Goal: Ask a question: Seek information or help from site administrators or community

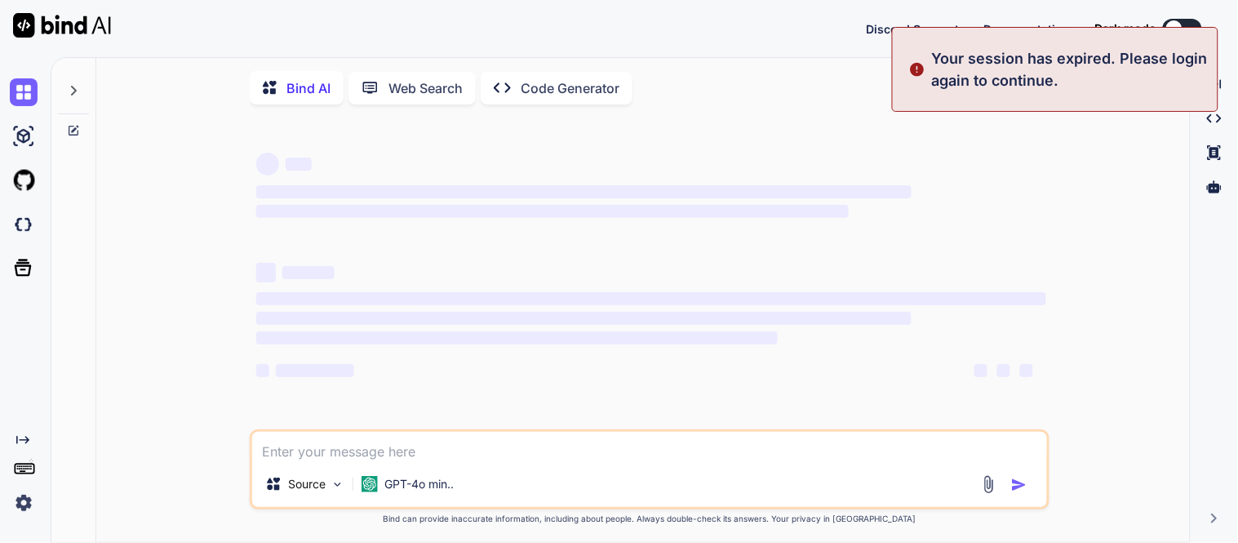
click at [729, 47] on div "Discord Support Documentation Dark mode Created with Pixso." at bounding box center [619, 28] width 1238 height 57
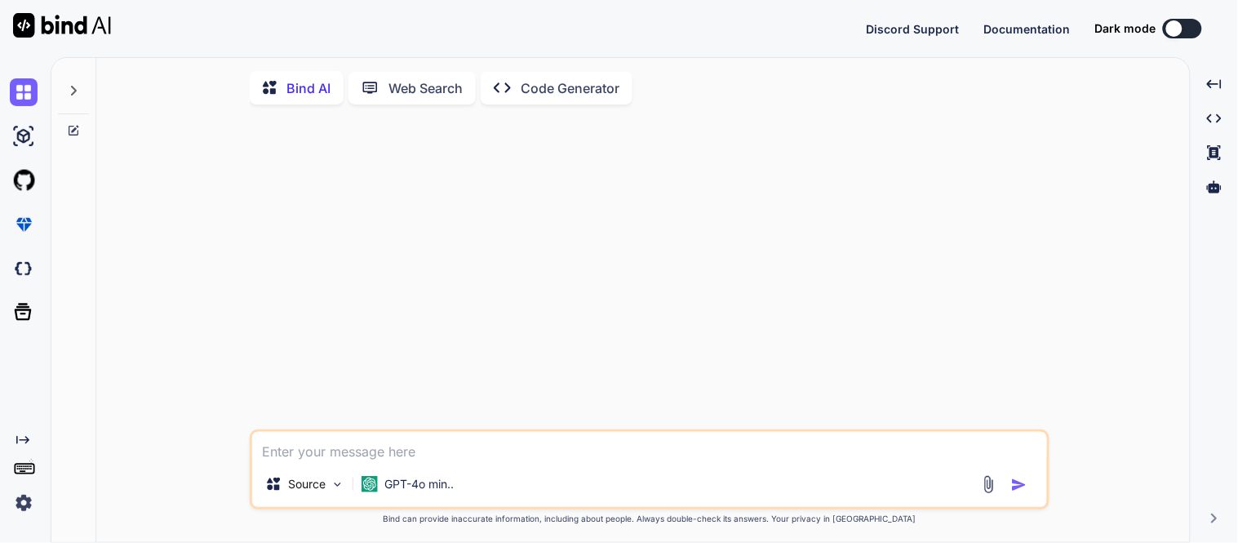
type textarea "x"
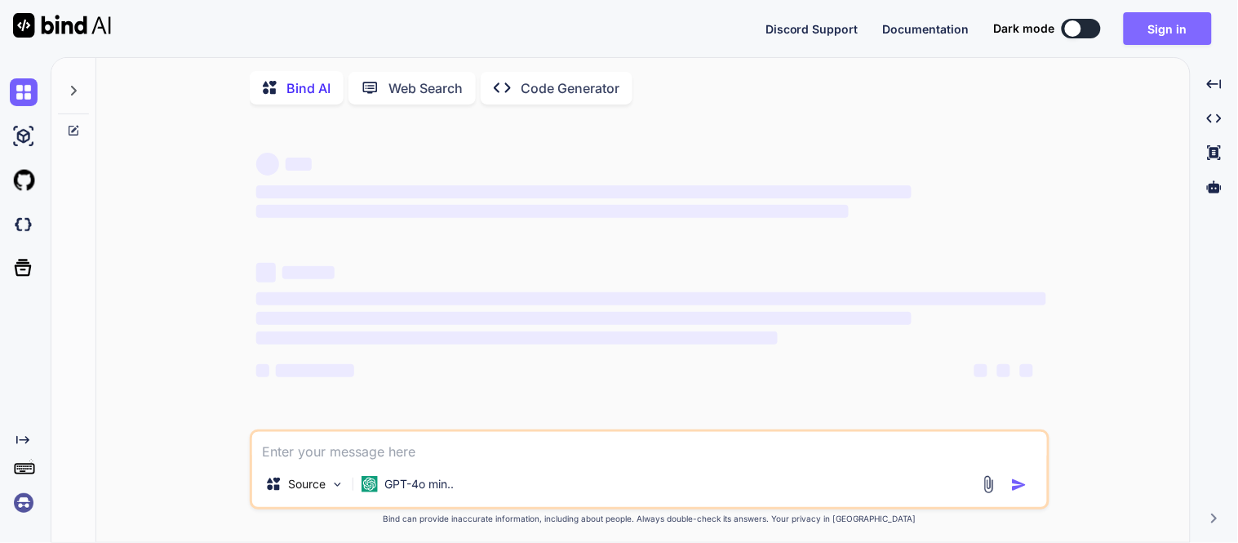
type textarea "x"
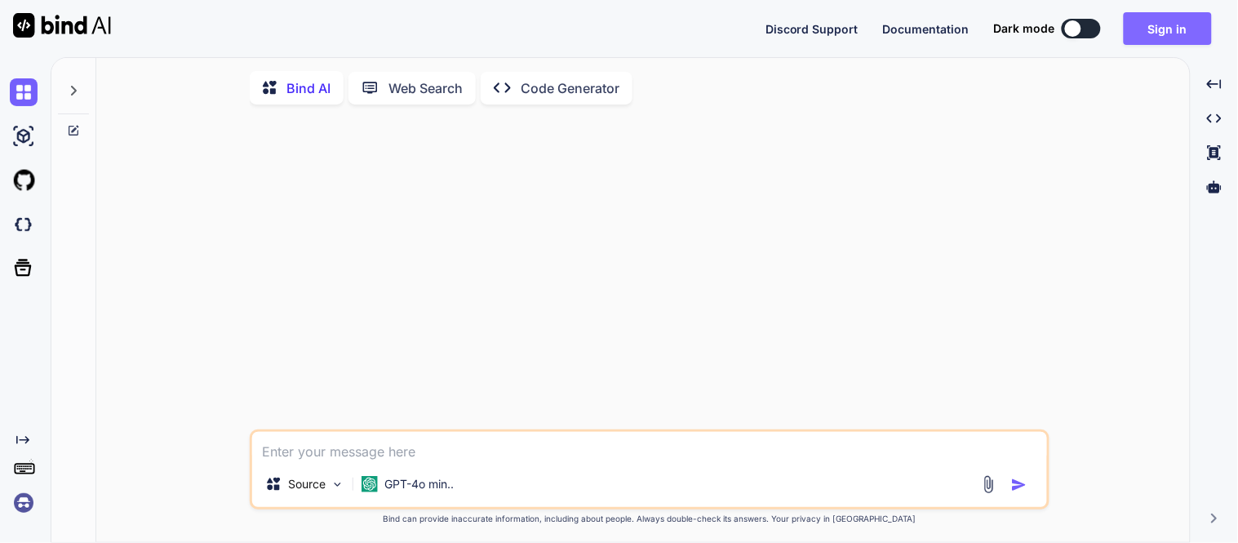
click at [1165, 19] on button "Sign in" at bounding box center [1167, 28] width 88 height 33
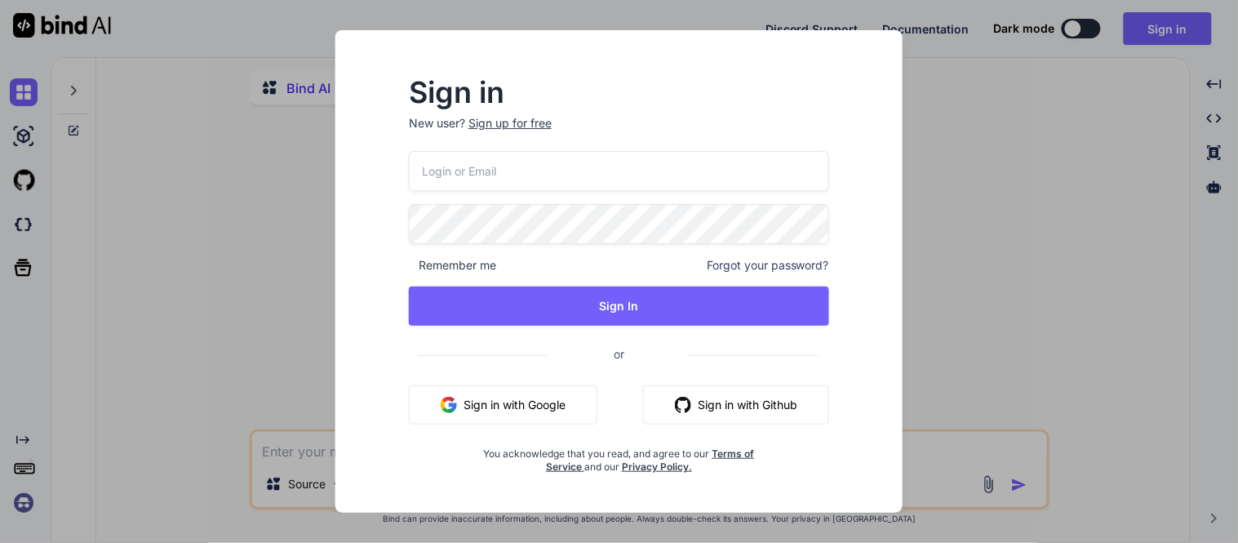
click at [542, 167] on input "email" at bounding box center [619, 171] width 420 height 40
type input "dharmik.nadiyapara@tcs.com"
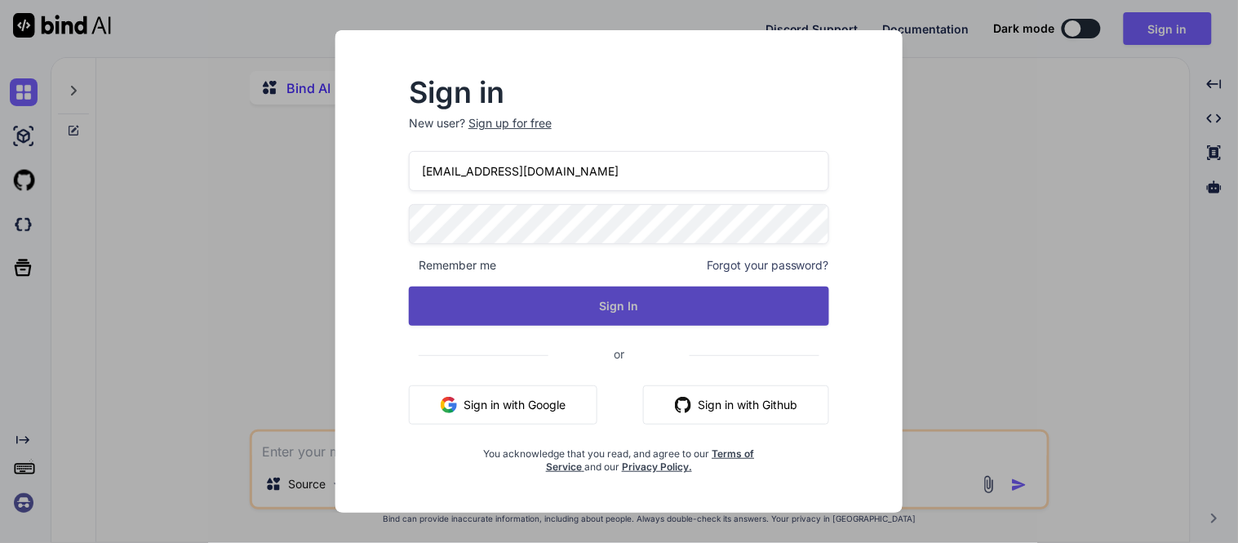
click at [600, 308] on button "Sign In" at bounding box center [619, 305] width 420 height 39
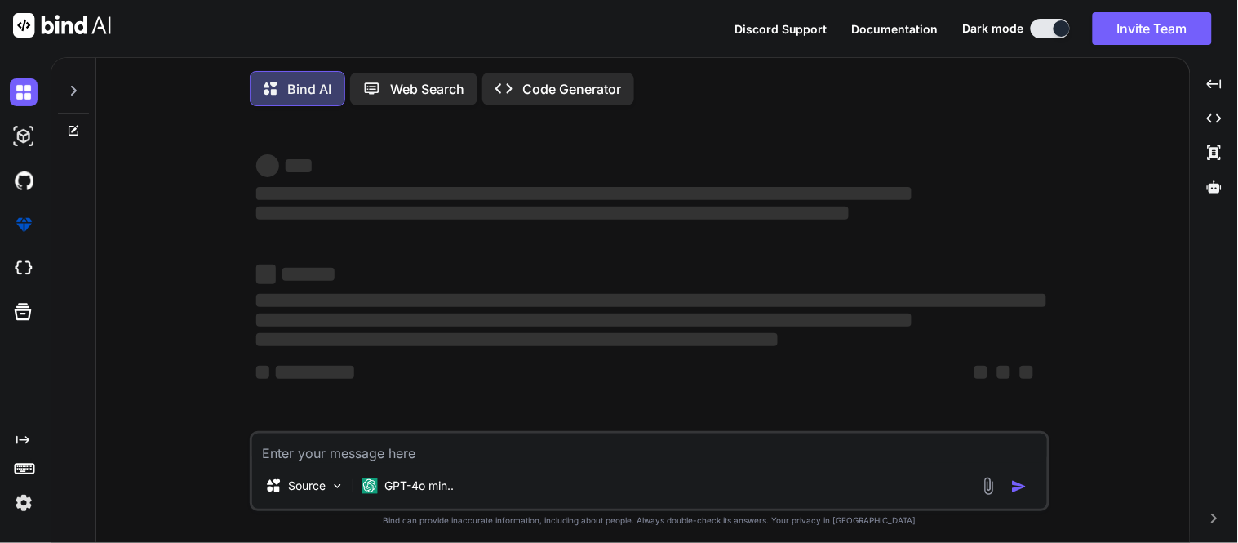
type textarea "x"
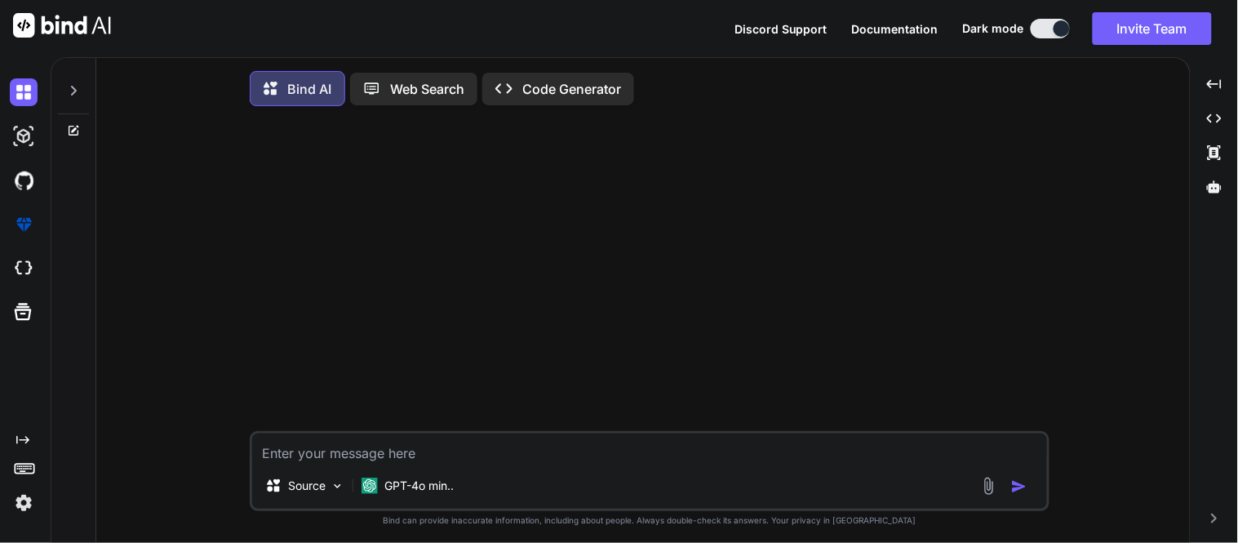
click at [379, 438] on textarea at bounding box center [649, 447] width 795 height 29
paste textarea "select om.id from tcshobs.opportunity_mastereo om where (sysdate() - om.updated…"
type textarea "select om.id from tcshobs.opportunity_mastereo om where (sysdate() - om.updated…"
type textarea "x"
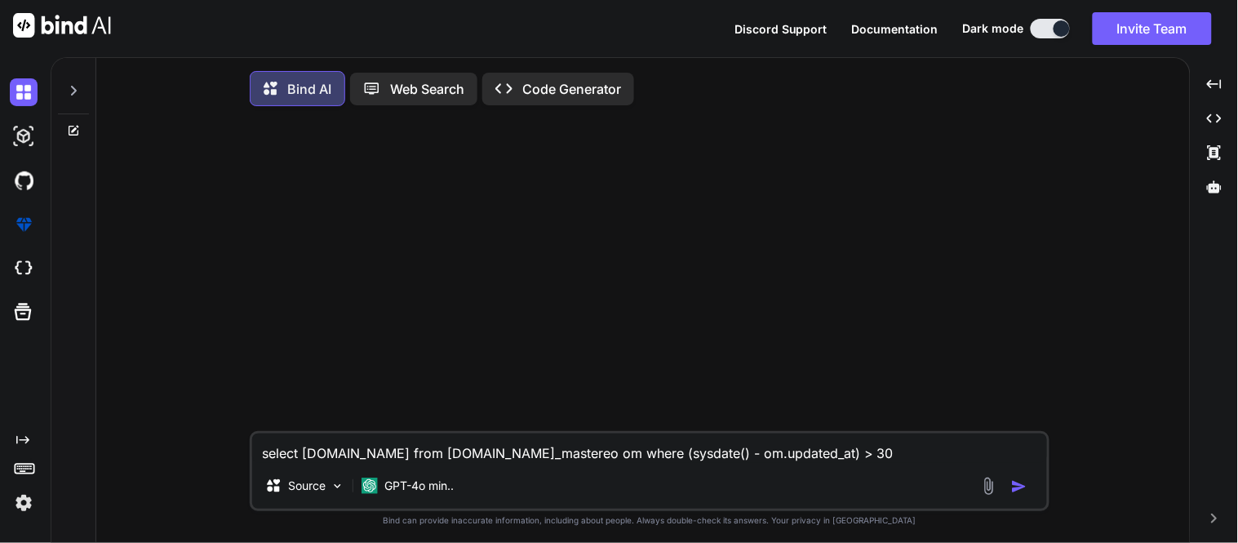
click at [396, 454] on textarea "select om.id from tcshobs.opportunity_mastereo om where (sysdate() - om.updated…" at bounding box center [649, 447] width 795 height 29
type textarea "select om.id from .opportunity_mastereo om where (sysdate() - om.updated_at) > …"
type textarea "x"
type textarea "select om.id from opportunity_mastereo om where (sysdate() - om.updated_at) > 30"
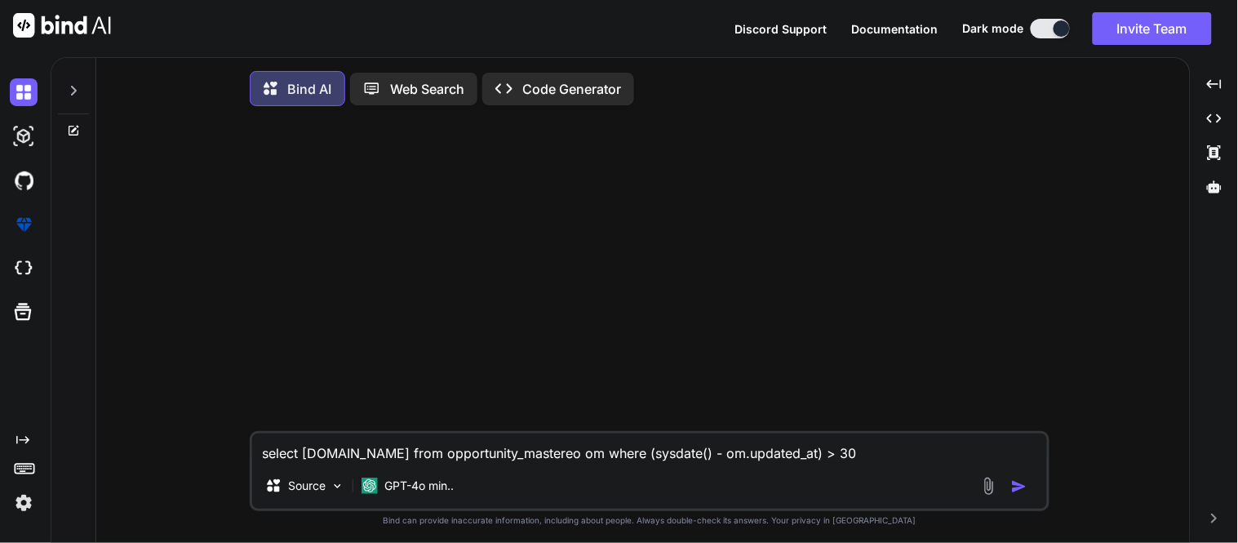
click at [797, 454] on textarea "select om.id from opportunity_mastereo om where (sysdate() - om.updated_at) > 30" at bounding box center [649, 447] width 795 height 29
type textarea "x"
type textarea "select om.id from opportunity_mastereo om where (sysdate() - om.updated_at) > 30"
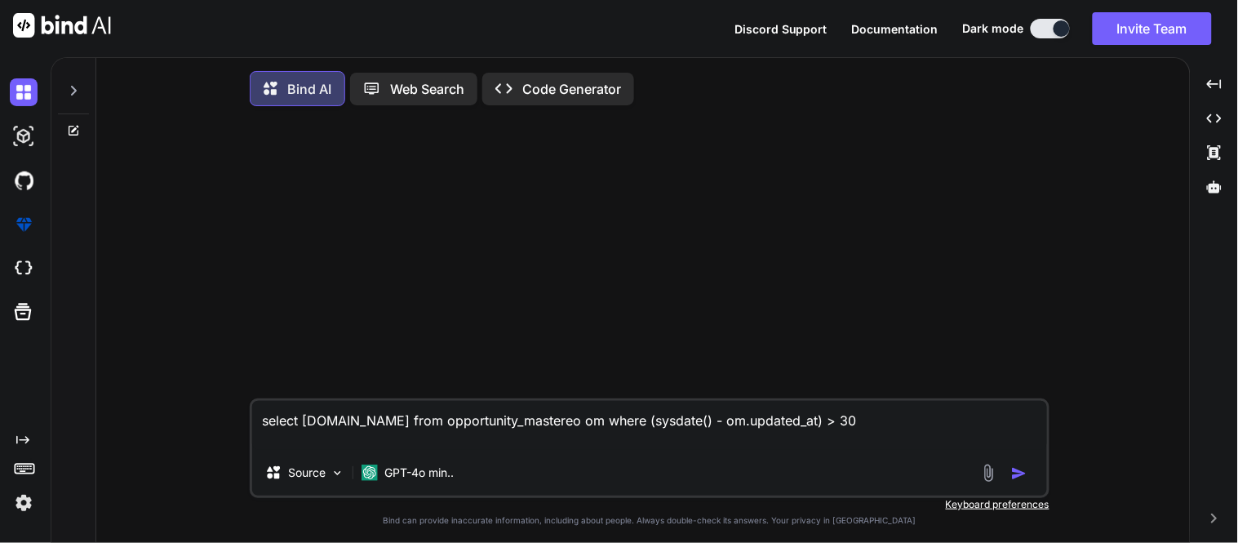
type textarea "x"
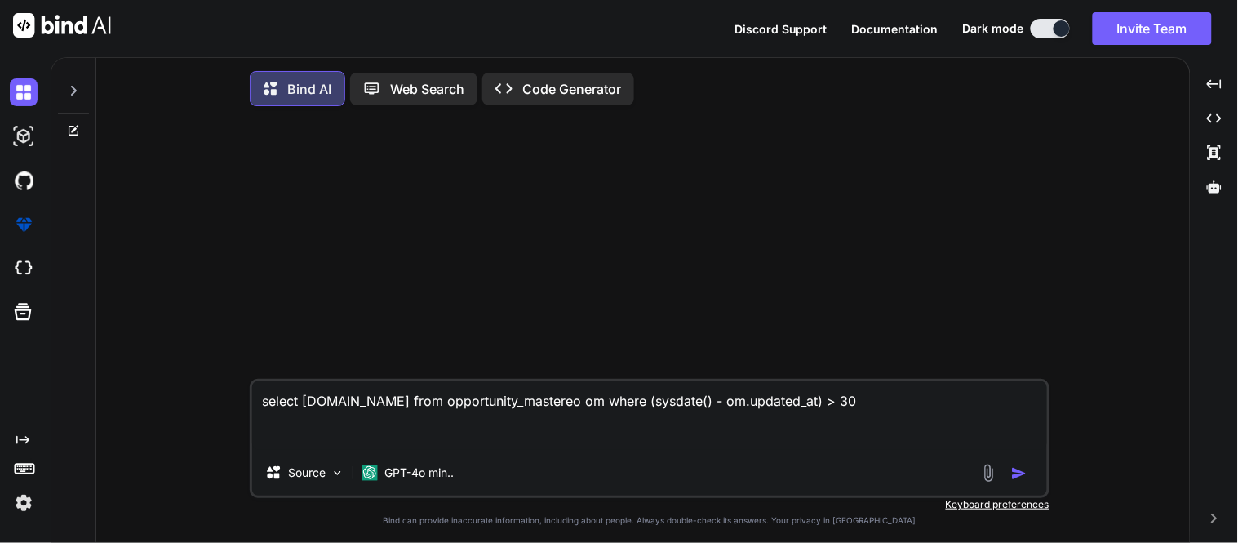
type textarea "select om.id from opportunity_mastereo om where (sysdate() - om.updated_at) > 3…"
type textarea "x"
type textarea "select om.id from opportunity_mastereo om where (sysdate() - om.updated_at) > 3…"
type textarea "x"
type textarea "select om.id from opportunity_mastereo om where (sysdate() - om.updated_at) > 3…"
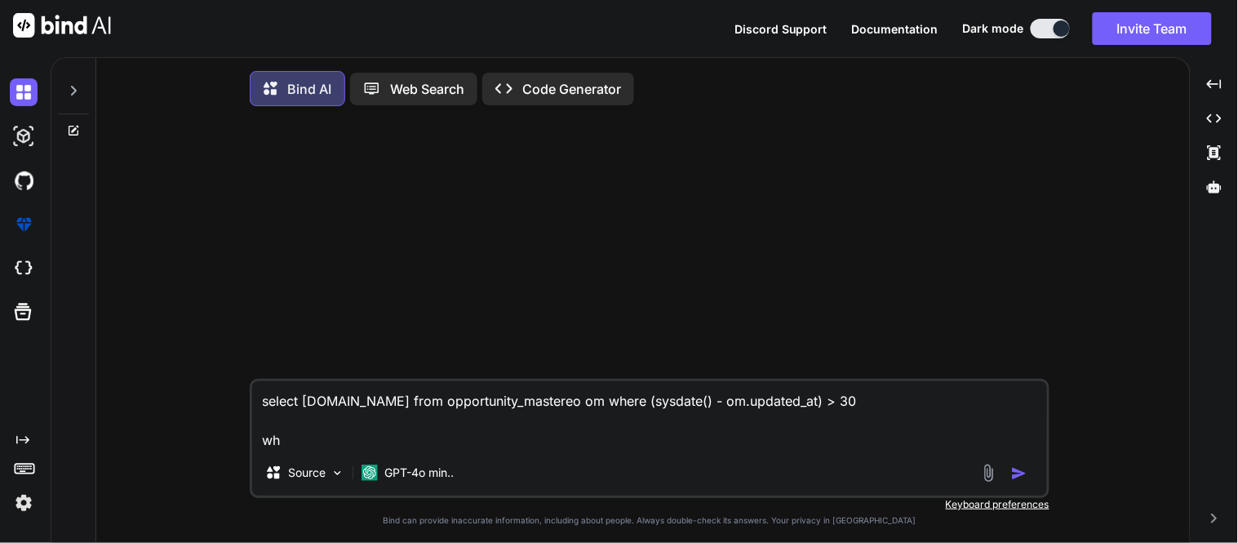
type textarea "x"
type textarea "select om.id from opportunity_mastereo om where (sysdate() - om.updated_at) > 3…"
type textarea "x"
type textarea "select om.id from opportunity_mastereo om where (sysdate() - om.updated_at) > 3…"
type textarea "x"
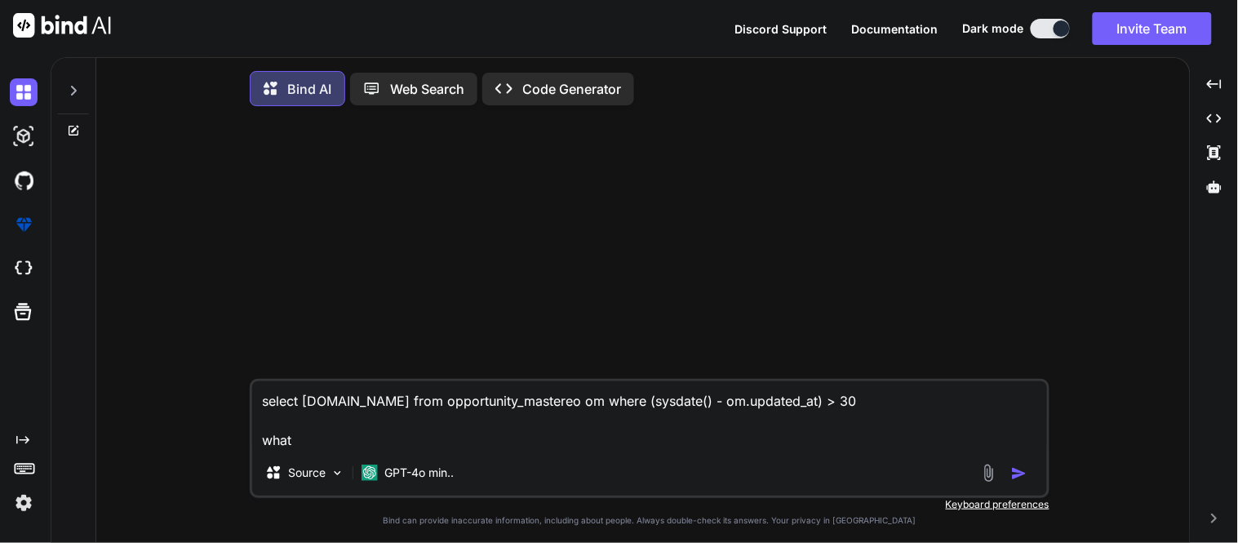
type textarea "select om.id from opportunity_mastereo om where (sysdate() - om.updated_at) > 3…"
type textarea "x"
type textarea "select om.id from opportunity_mastereo om where (sysdate() - om.updated_at) > 3…"
type textarea "x"
type textarea "select om.id from opportunity_mastereo om where (sysdate() - om.updated_at) > 3…"
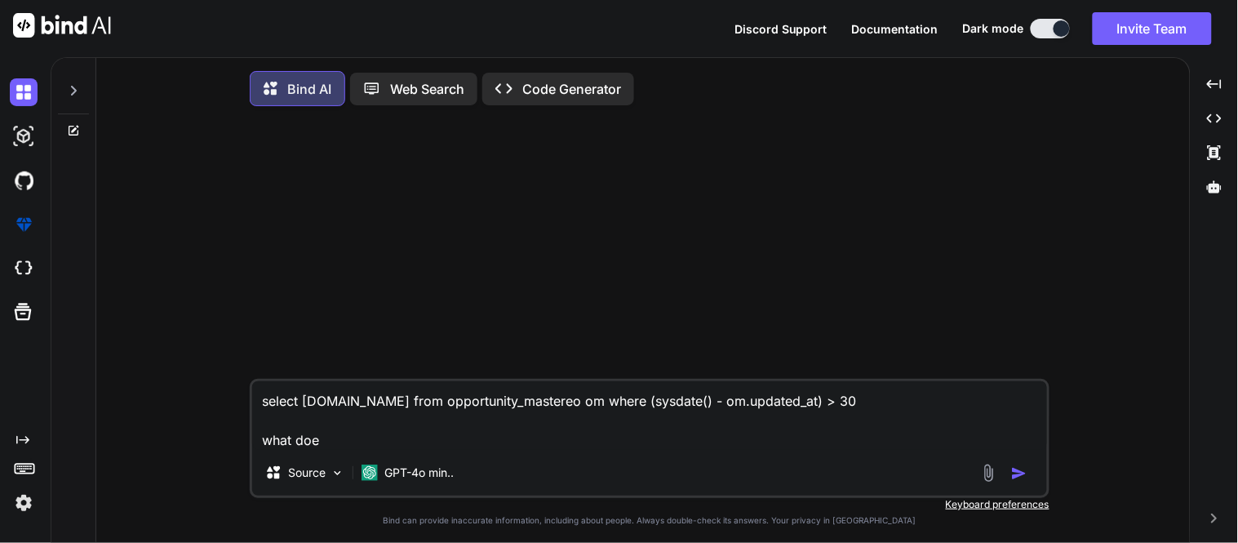
type textarea "x"
type textarea "select om.id from opportunity_mastereo om where (sysdate() - om.updated_at) > 3…"
type textarea "x"
type textarea "select om.id from opportunity_mastereo om where (sysdate() - om.updated_at) > 3…"
type textarea "x"
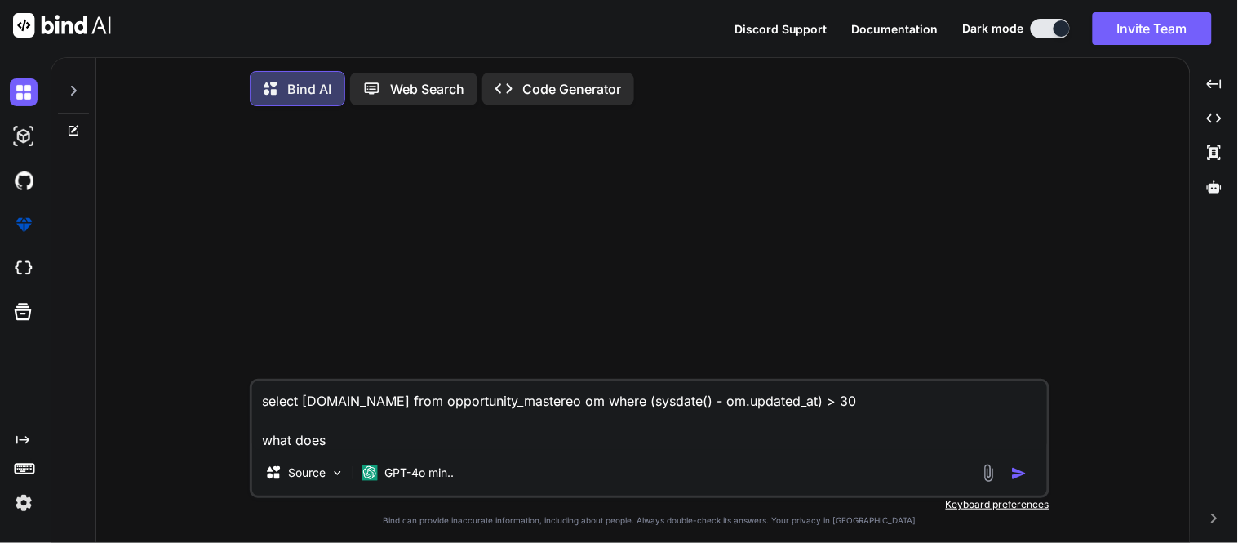
type textarea "select om.id from opportunity_mastereo om where (sysdate() - om.updated_at) > 3…"
type textarea "x"
type textarea "select om.id from opportunity_mastereo om where (sysdate() - om.updated_at) > 3…"
type textarea "x"
type textarea "select om.id from opportunity_mastereo om where (sysdate() - om.updated_at) > 3…"
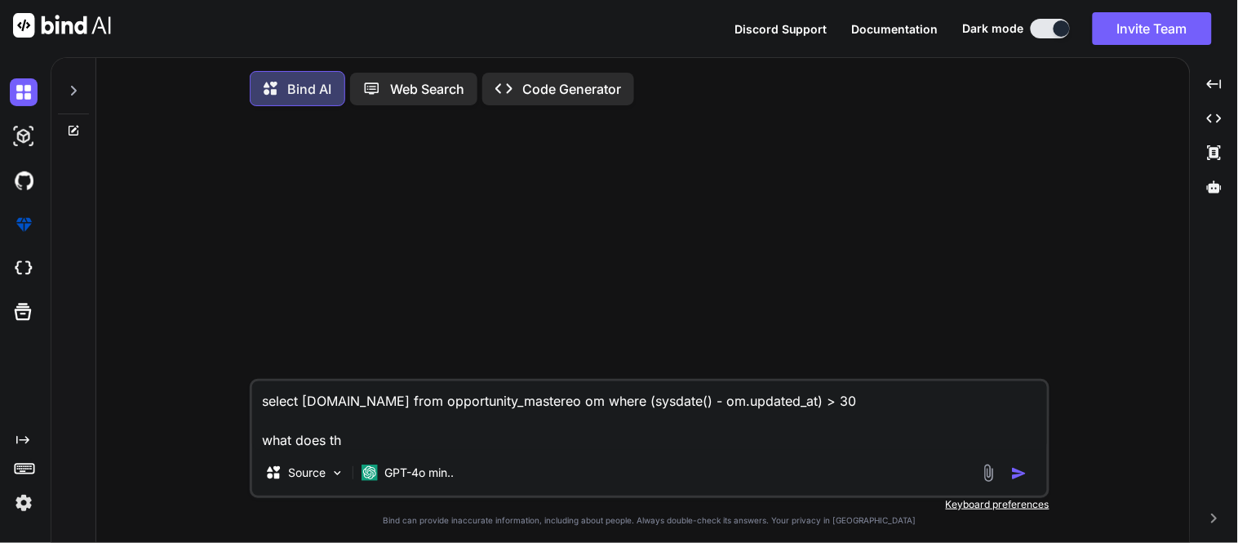
type textarea "x"
type textarea "select om.id from opportunity_mastereo om where (sysdate() - om.updated_at) > 3…"
type textarea "x"
type textarea "select om.id from opportunity_mastereo om where (sysdate() - om.updated_at) > 3…"
type textarea "x"
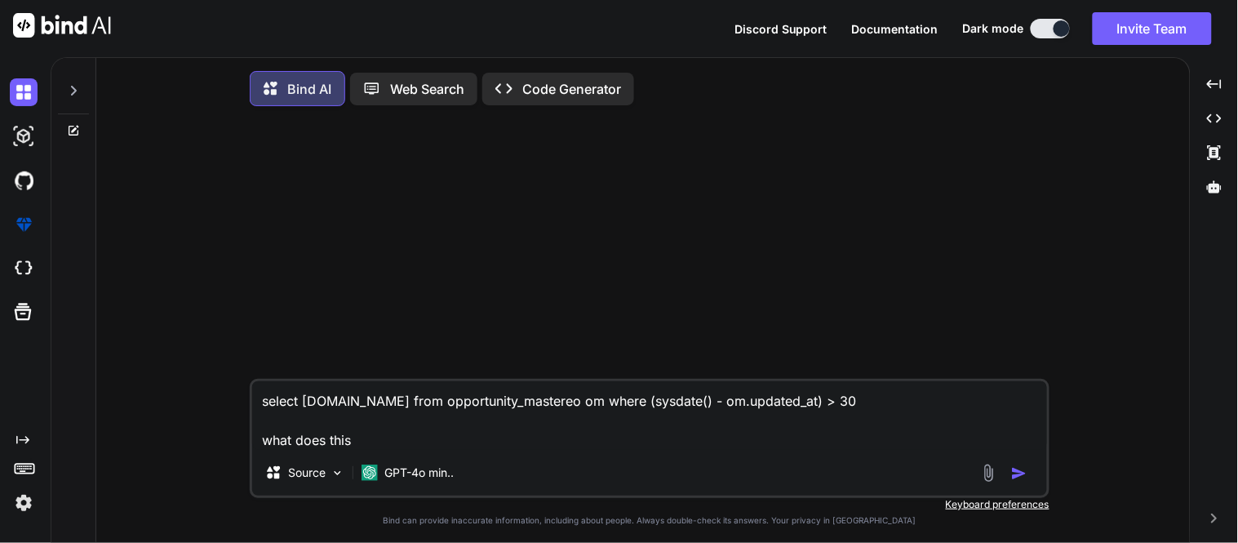
type textarea "select om.id from opportunity_mastereo om where (sysdate() - om.updated_at) > 3…"
type textarea "x"
type textarea "select om.id from opportunity_mastereo om where (sysdate() - om.updated_at) > 3…"
type textarea "x"
type textarea "select om.id from opportunity_mastereo om where (sysdate() - om.updated_at) > 3…"
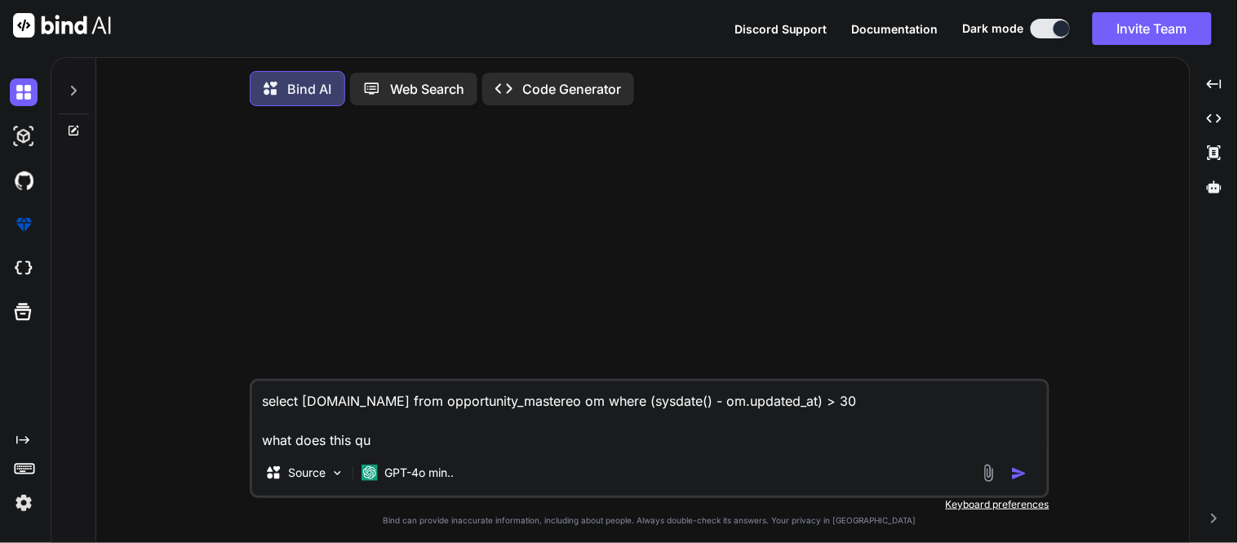
type textarea "x"
type textarea "select om.id from opportunity_mastereo om where (sysdate() - om.updated_at) > 3…"
type textarea "x"
type textarea "select om.id from opportunity_mastereo om where (sysdate() - om.updated_at) > 3…"
type textarea "x"
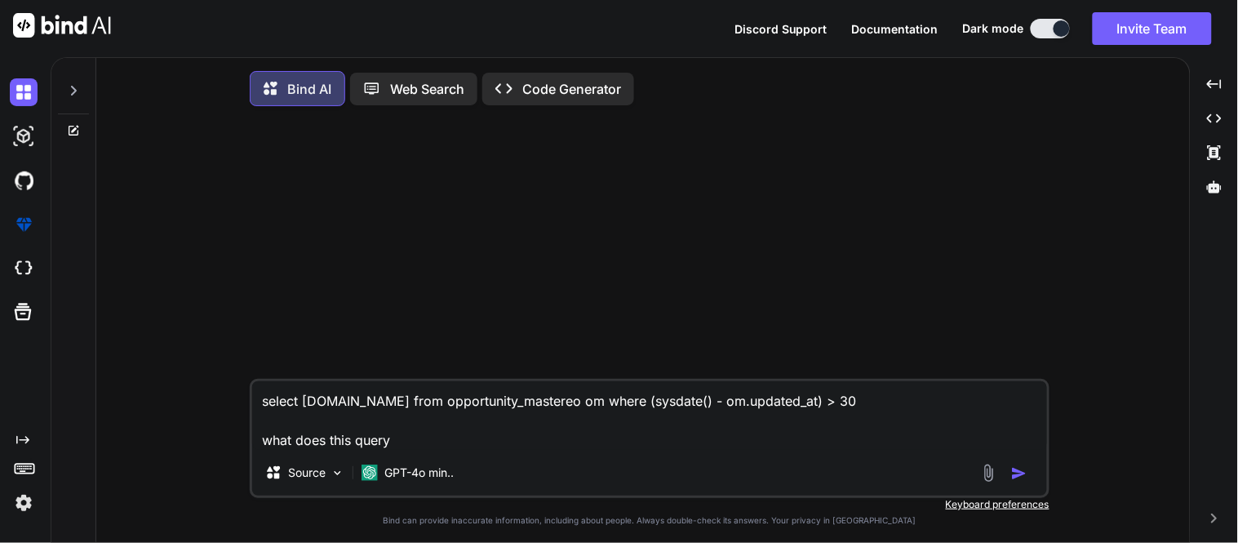
type textarea "select om.id from opportunity_mastereo om where (sysdate() - om.updated_at) > 3…"
type textarea "x"
type textarea "select om.id from opportunity_mastereo om where (sysdate() - om.updated_at) > 3…"
type textarea "x"
type textarea "select om.id from opportunity_mastereo om where (sysdate() - om.updated_at) > 3…"
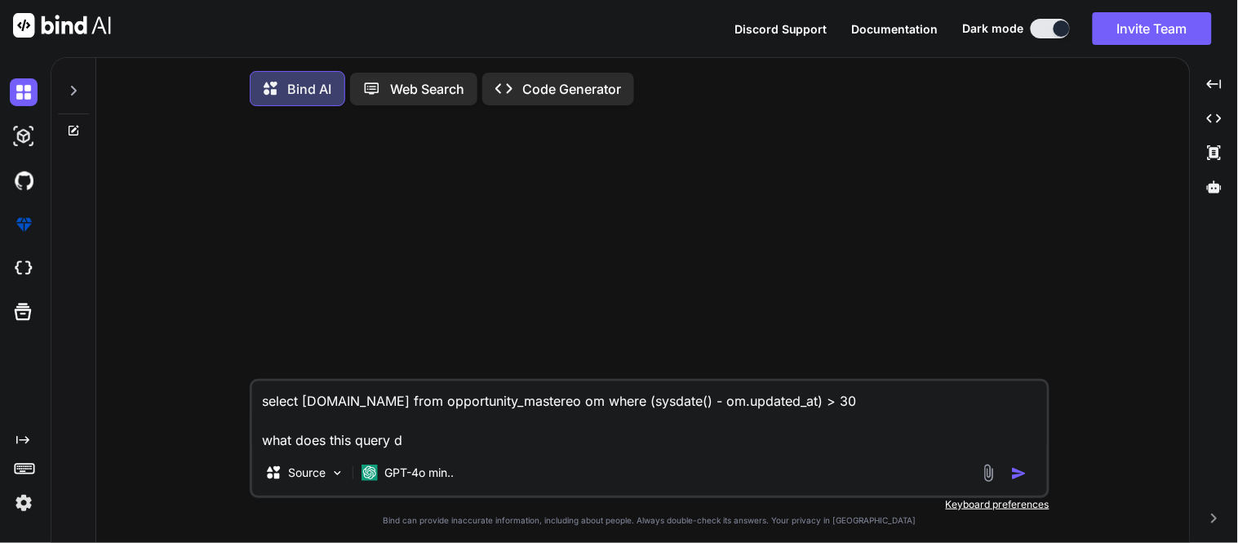
type textarea "x"
type textarea "select om.id from opportunity_mastereo om where (sysdate() - om.updated_at) > 3…"
type textarea "x"
type textarea "select om.id from opportunity_mastereo om where (sysdate() - om.updated_at) > 3…"
type textarea "x"
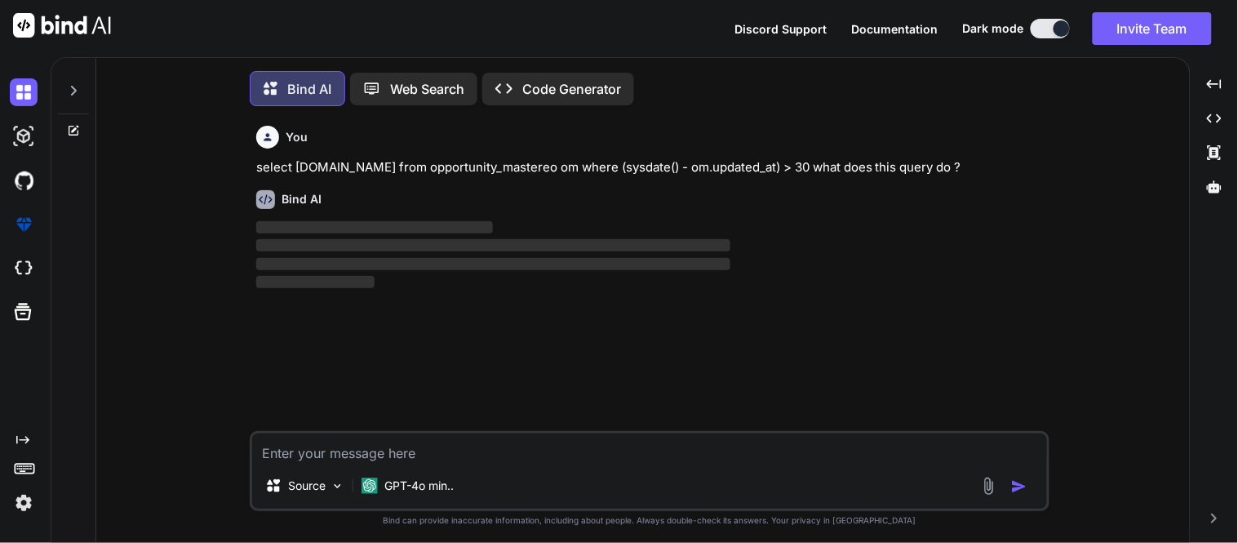
scroll to position [8, 0]
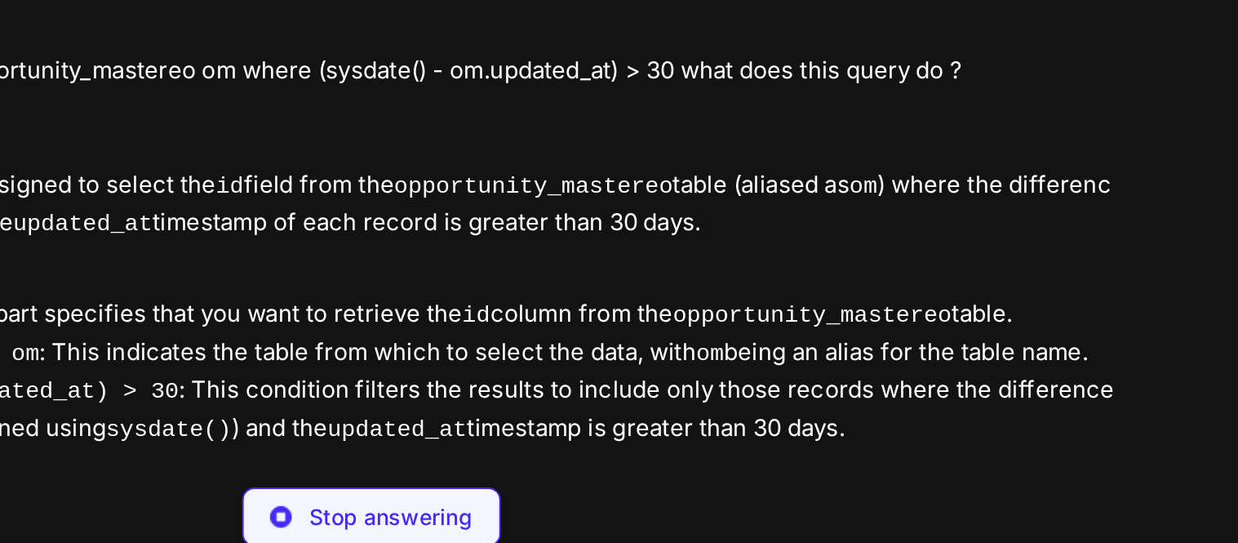
type textarea "x"
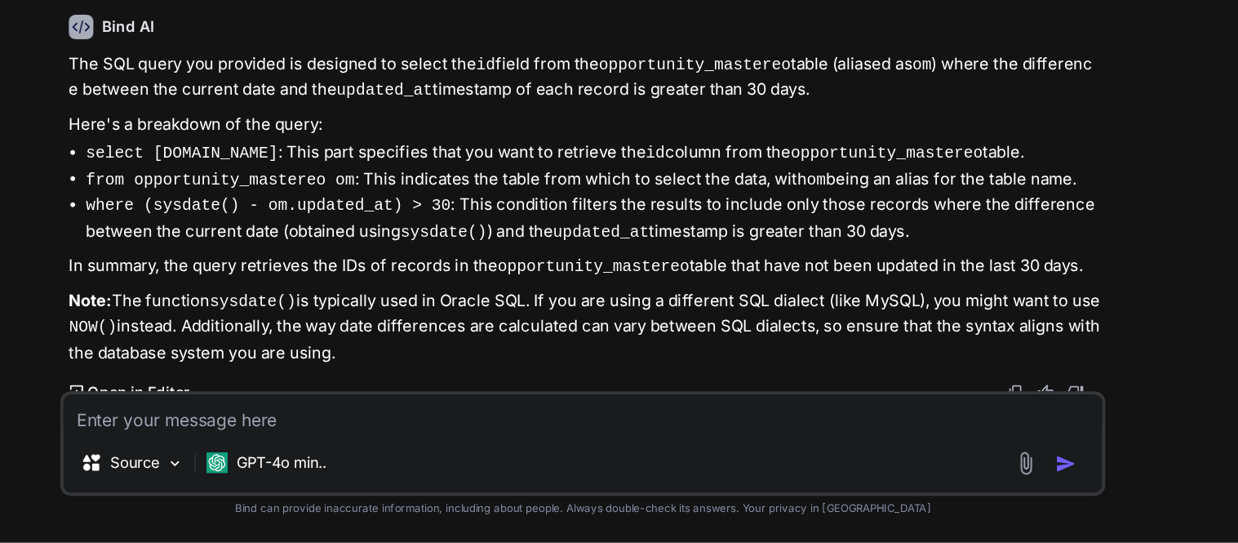
scroll to position [0, 0]
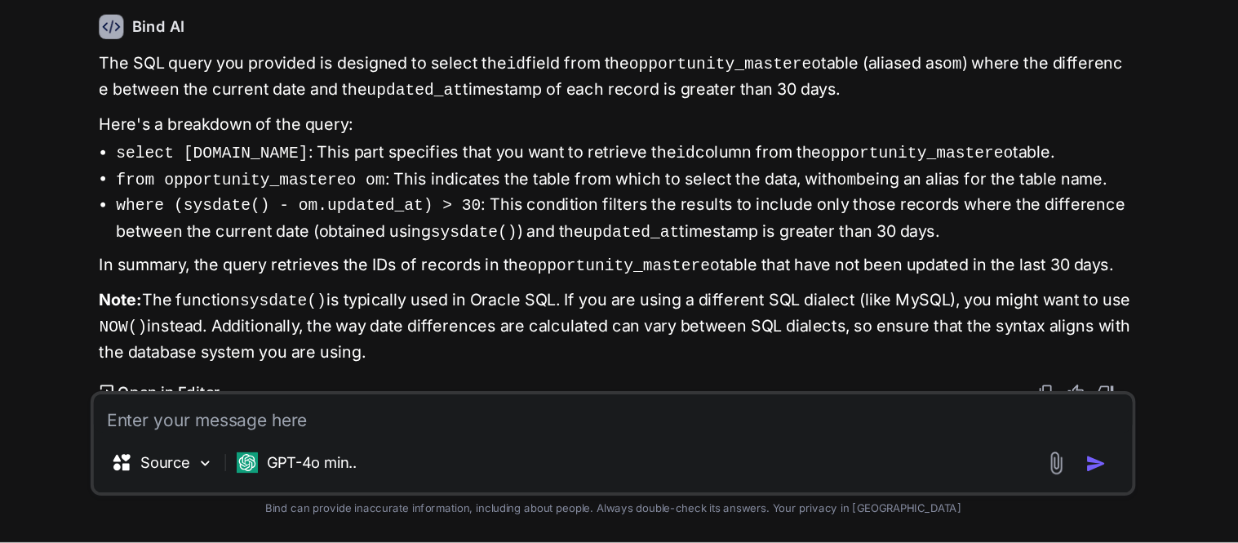
click at [534, 442] on textarea at bounding box center [649, 443] width 795 height 29
type textarea "s"
type textarea "x"
type textarea "h"
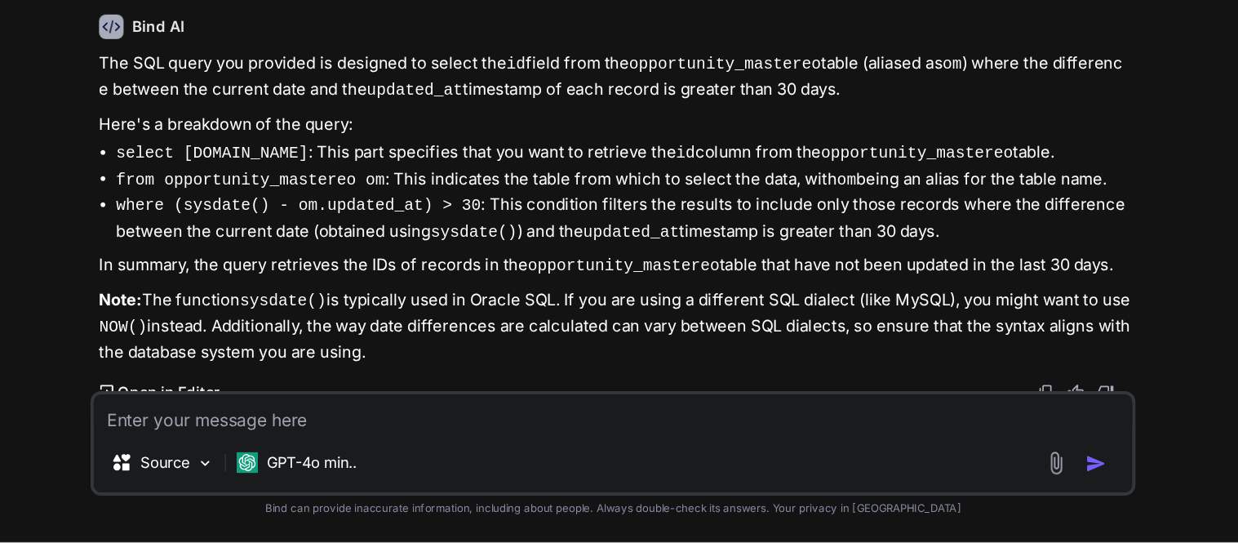
type textarea "x"
type textarea "ho"
type textarea "x"
type textarea "how"
type textarea "x"
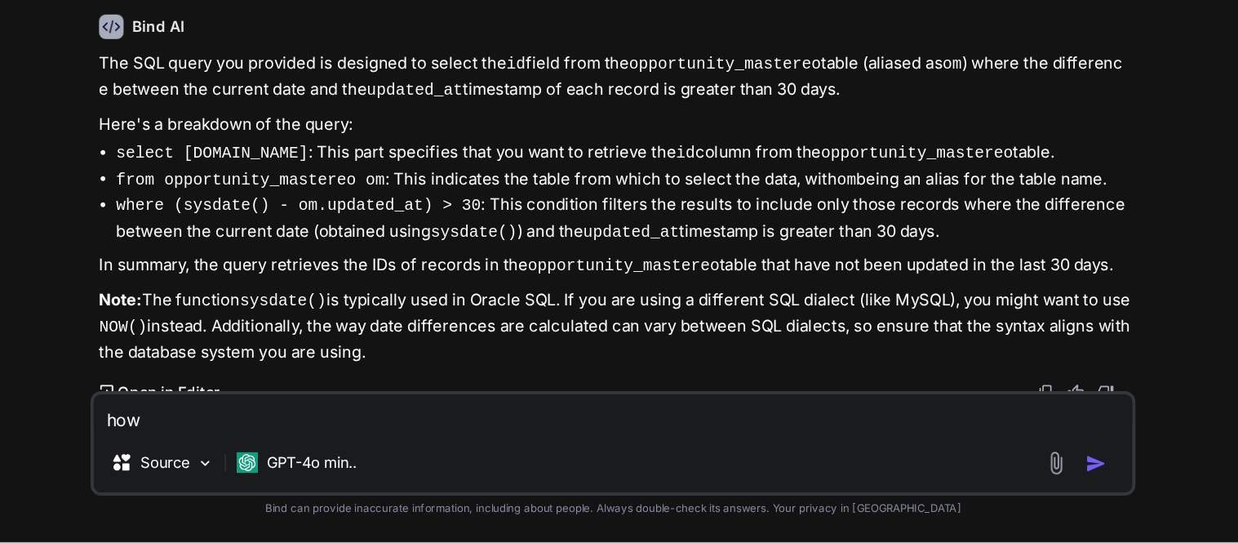
type textarea "how"
type textarea "x"
type textarea "how t"
type textarea "x"
type textarea "how to"
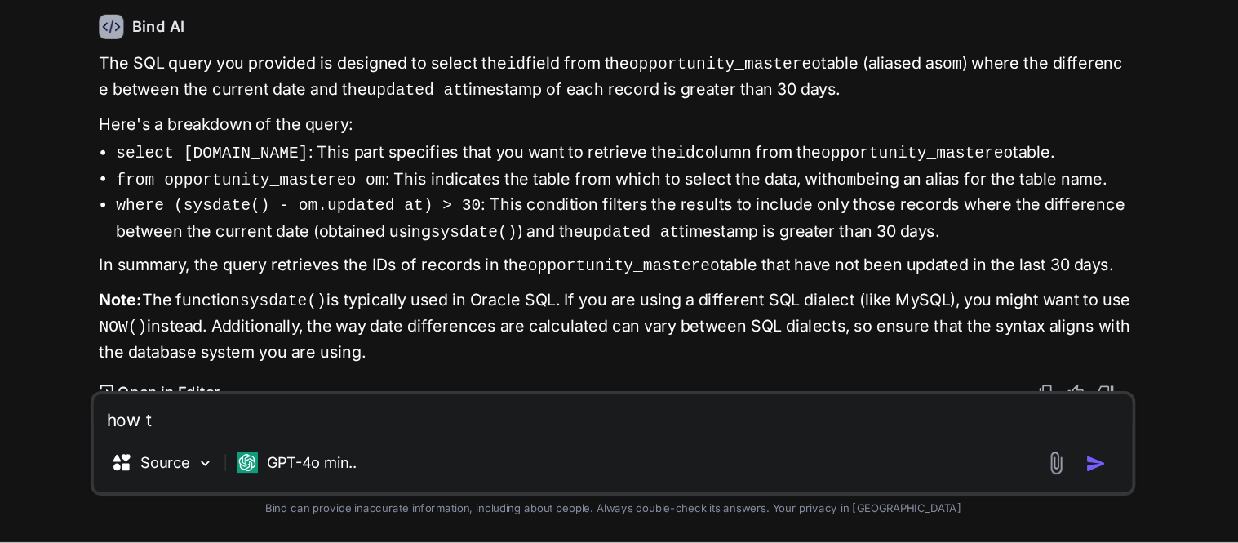
type textarea "x"
type textarea "how to"
type textarea "x"
type textarea "how to u"
type textarea "x"
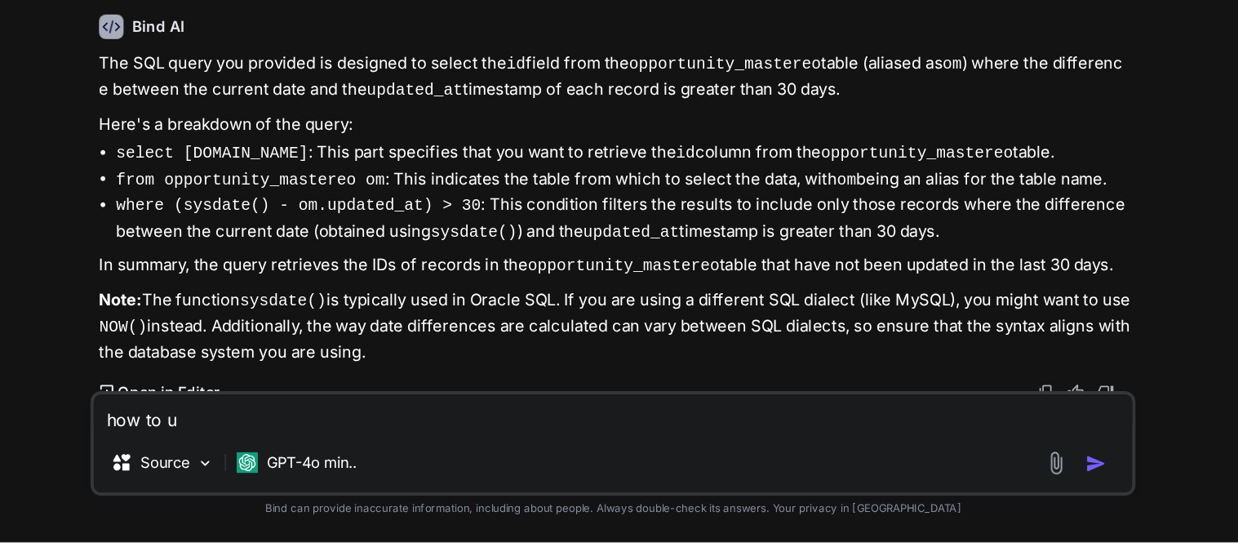
type textarea "how to up"
type textarea "x"
type textarea "how to upd"
type textarea "x"
type textarea "how to up"
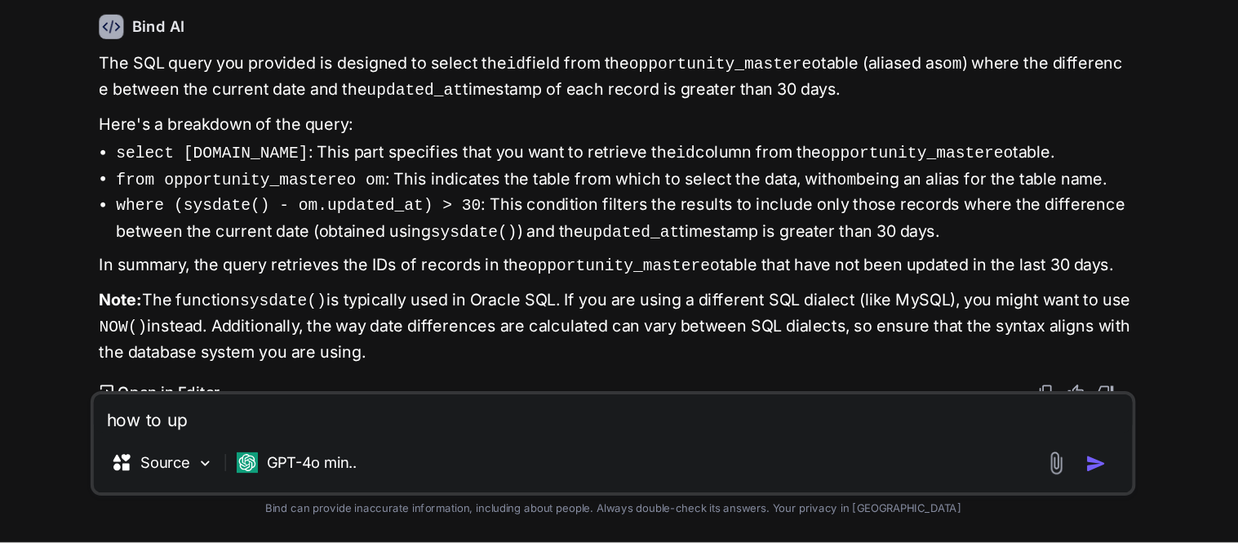
type textarea "x"
type textarea "how to u"
type textarea "x"
type textarea "how to"
type textarea "x"
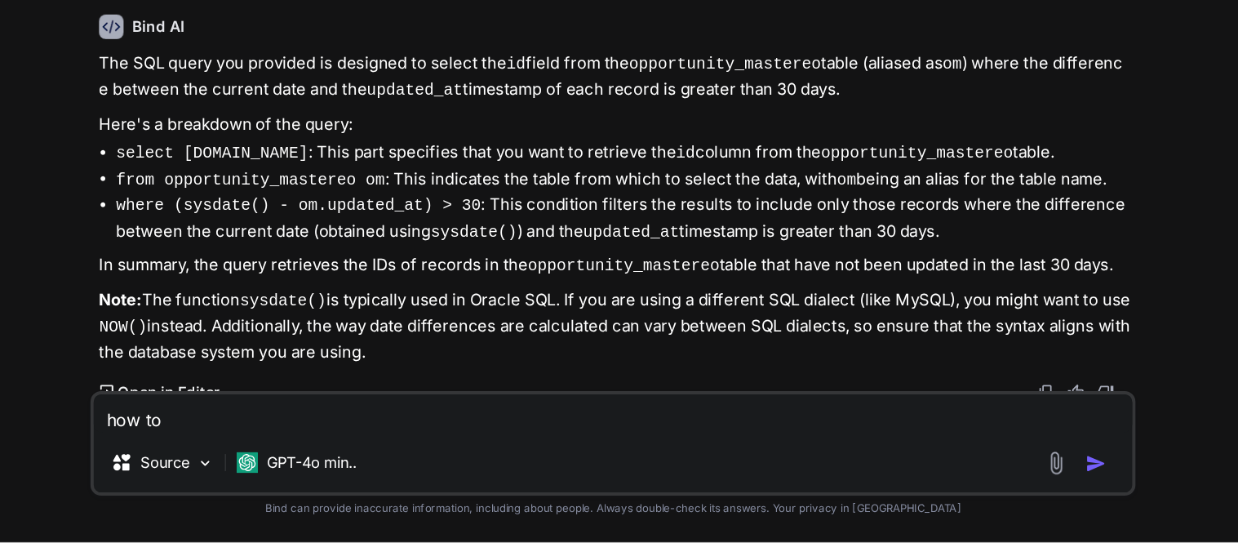
type textarea "how to c"
type textarea "x"
type textarea "how to co"
type textarea "x"
type textarea "how to con"
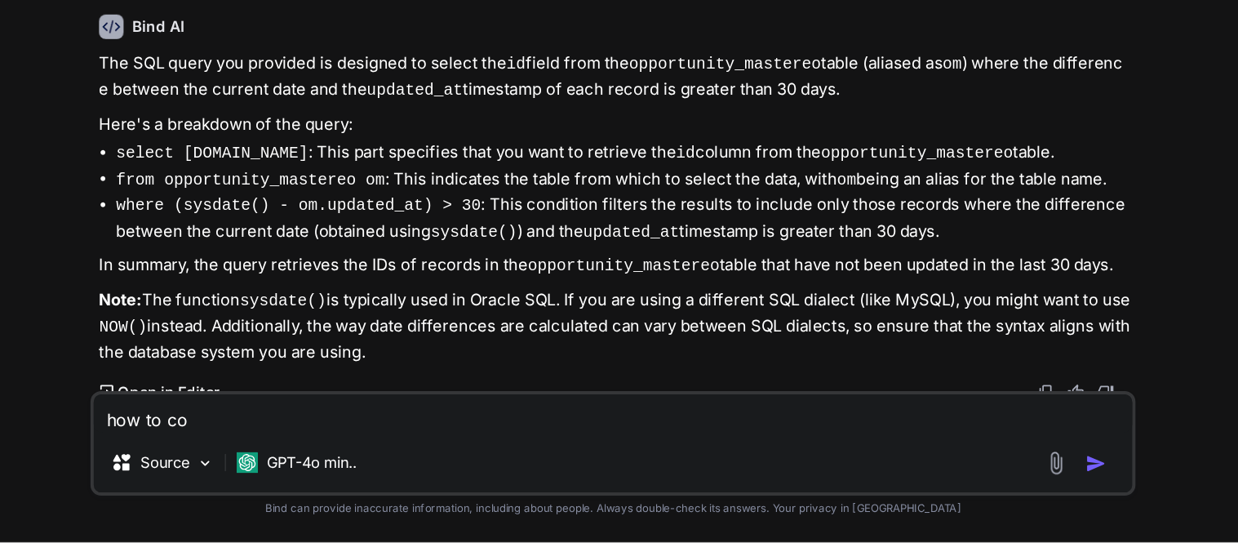
type textarea "x"
type textarea "how to conv"
type textarea "x"
type textarea "how to conve"
type textarea "x"
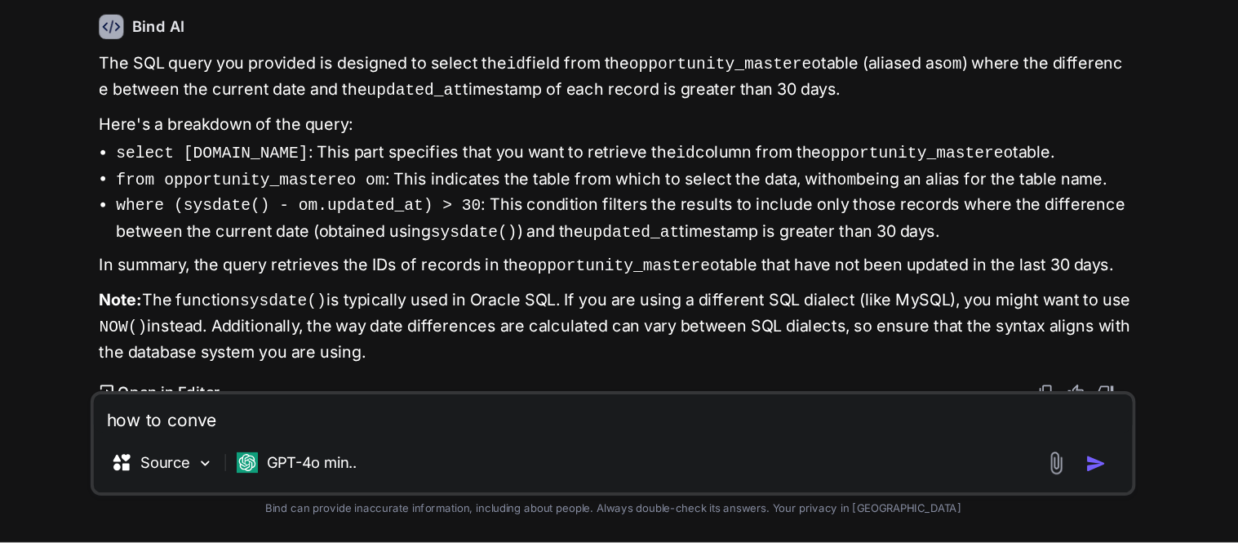
type textarea "how to conver"
type textarea "x"
type textarea "how to convert"
type textarea "x"
type textarea "how to convert"
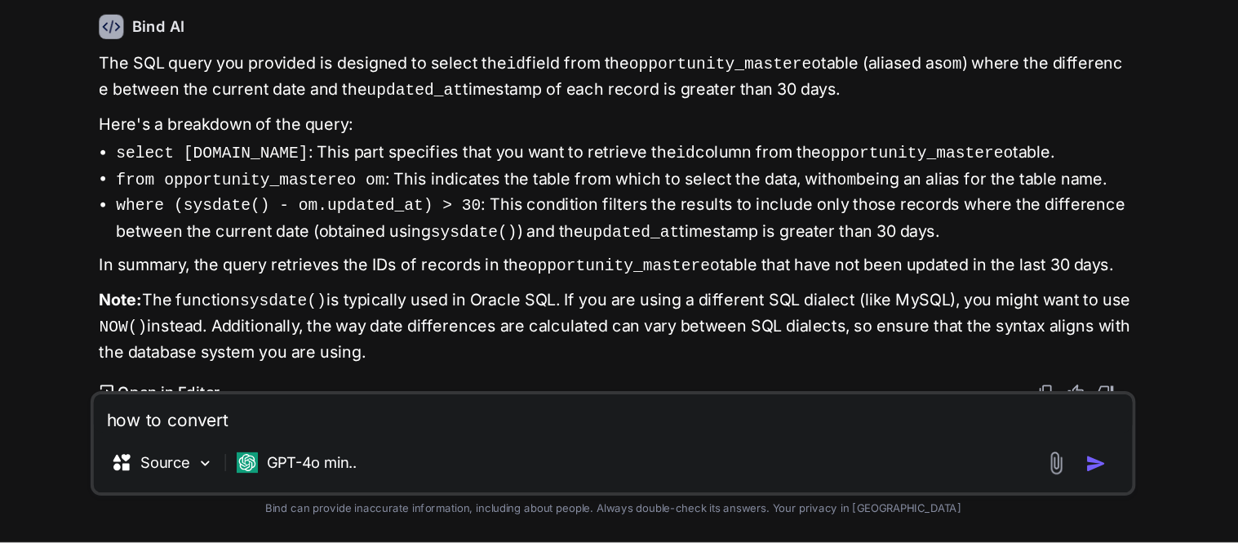
type textarea "x"
type textarea "how to convert u"
type textarea "x"
type textarea "how to convert up"
type textarea "x"
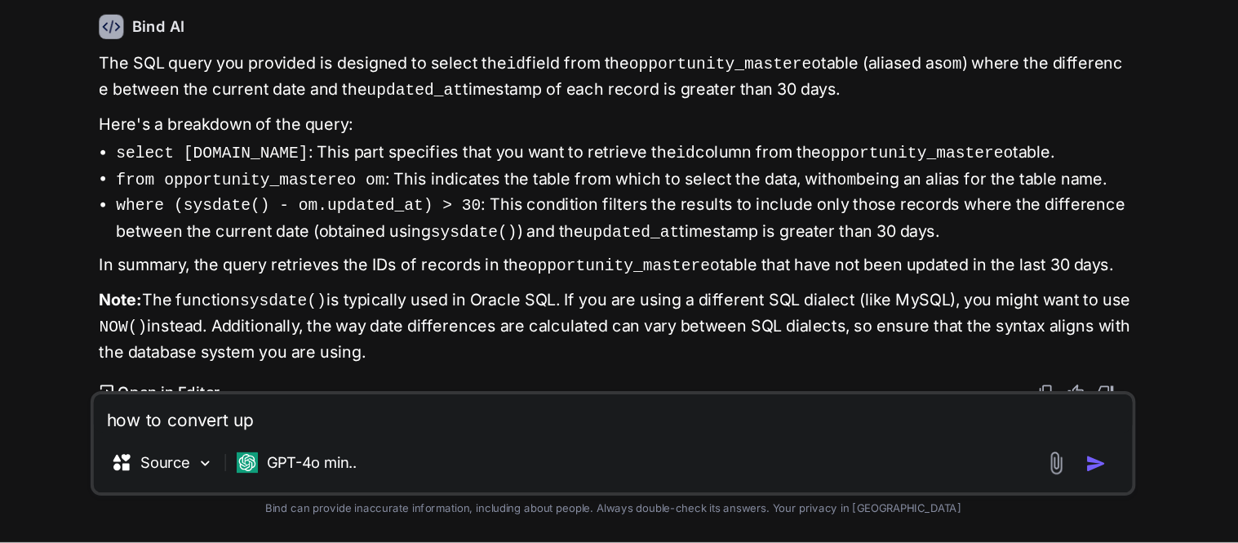
type textarea "how to convert upd"
type textarea "x"
type textarea "how to convert upda"
type textarea "x"
type textarea "how to convert updat"
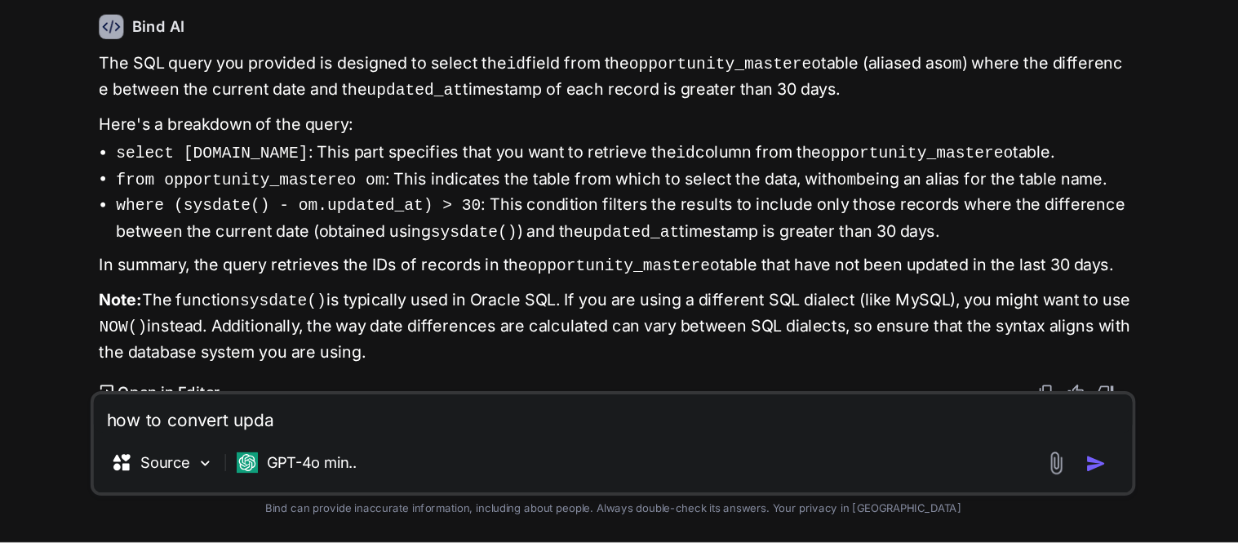
type textarea "x"
type textarea "how to convert update"
type textarea "x"
type textarea "how to convert update_"
type textarea "x"
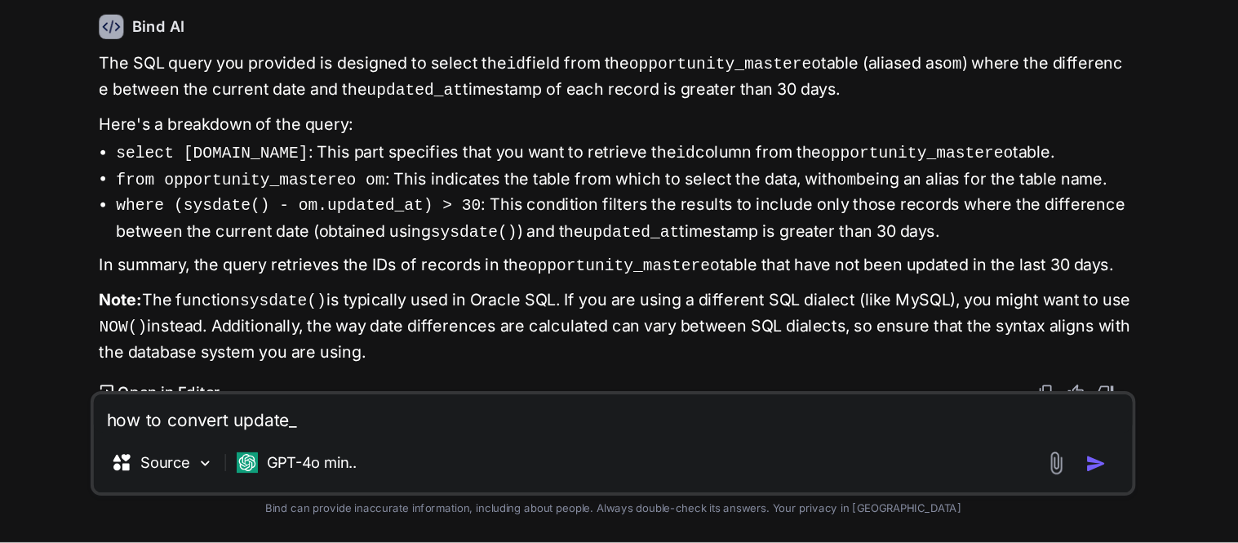
type textarea "how to convert update_a"
type textarea "x"
type textarea "how to convert update_at"
type textarea "x"
type textarea "how to convert update_at"
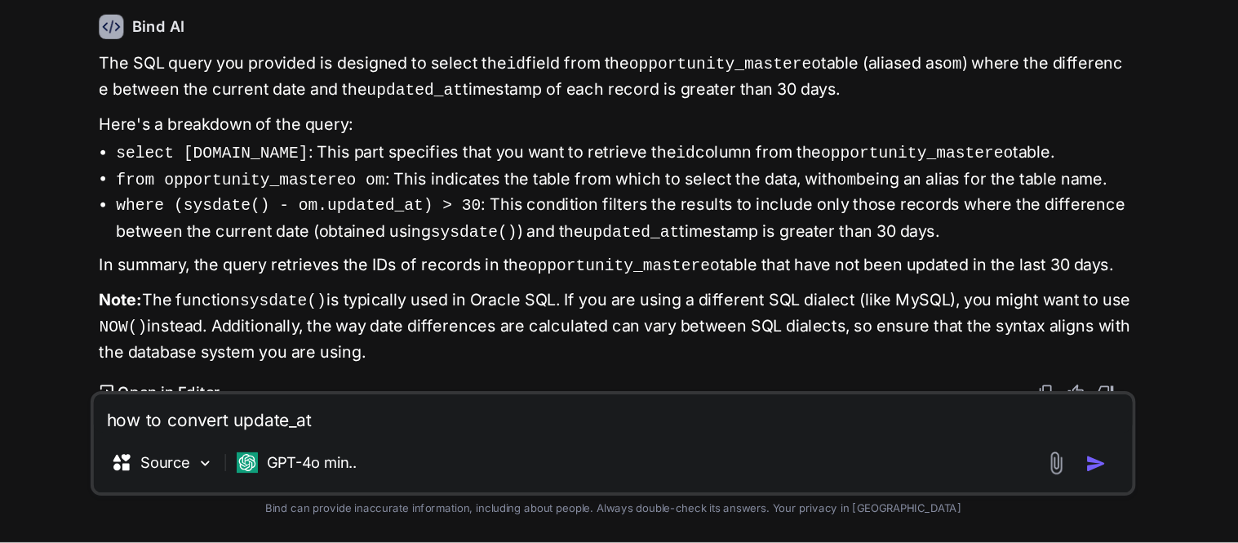
type textarea "x"
type textarea "how to convert update_at t"
type textarea "x"
type textarea "how to convert update_at to"
type textarea "x"
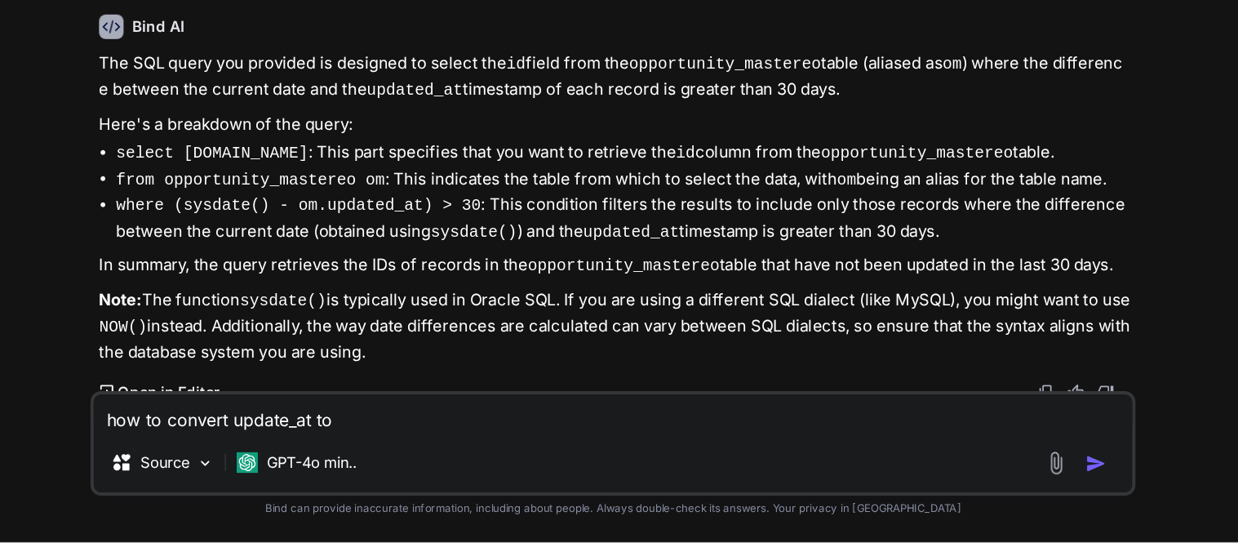
type textarea "how to convert update_at to"
type textarea "x"
type textarea "how to convert update_at to"
type textarea "x"
type textarea "how to convert update_at t"
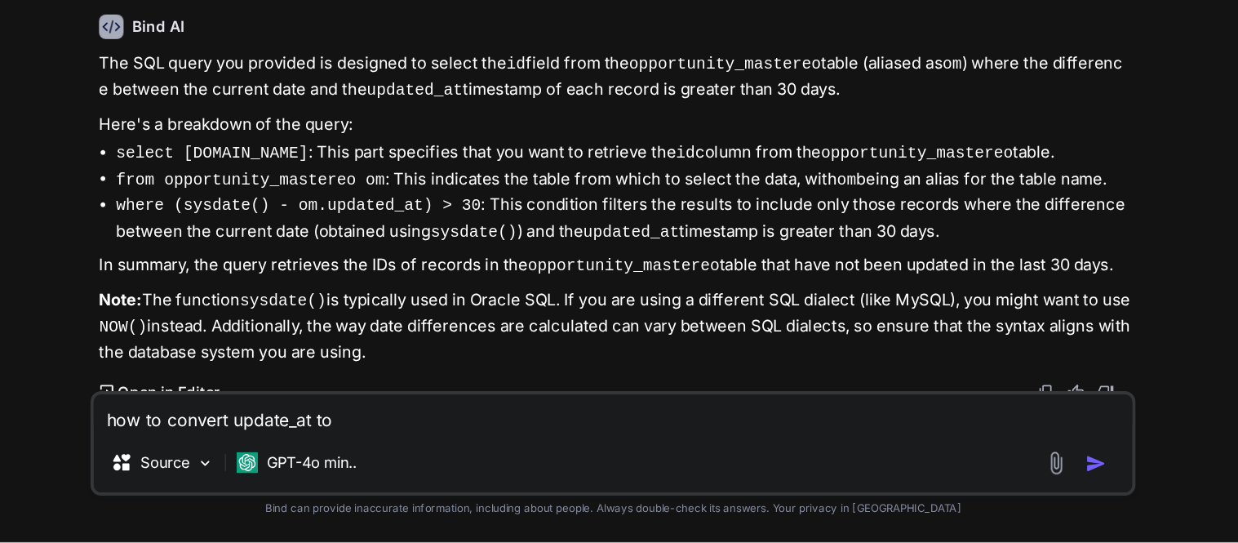
type textarea "x"
type textarea "how to convert update_at"
type textarea "x"
type textarea "how to convert update_at t"
type textarea "x"
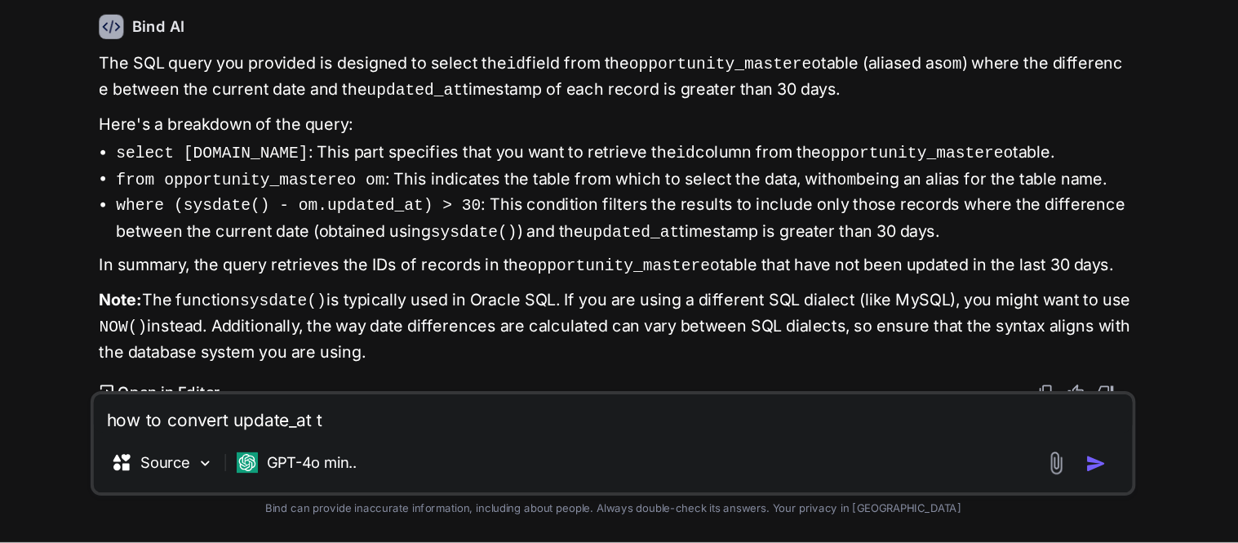
type textarea "how to convert update_at to"
type textarea "x"
type textarea "how to convert update_at to"
type textarea "x"
type textarea "how to convert update_at to d"
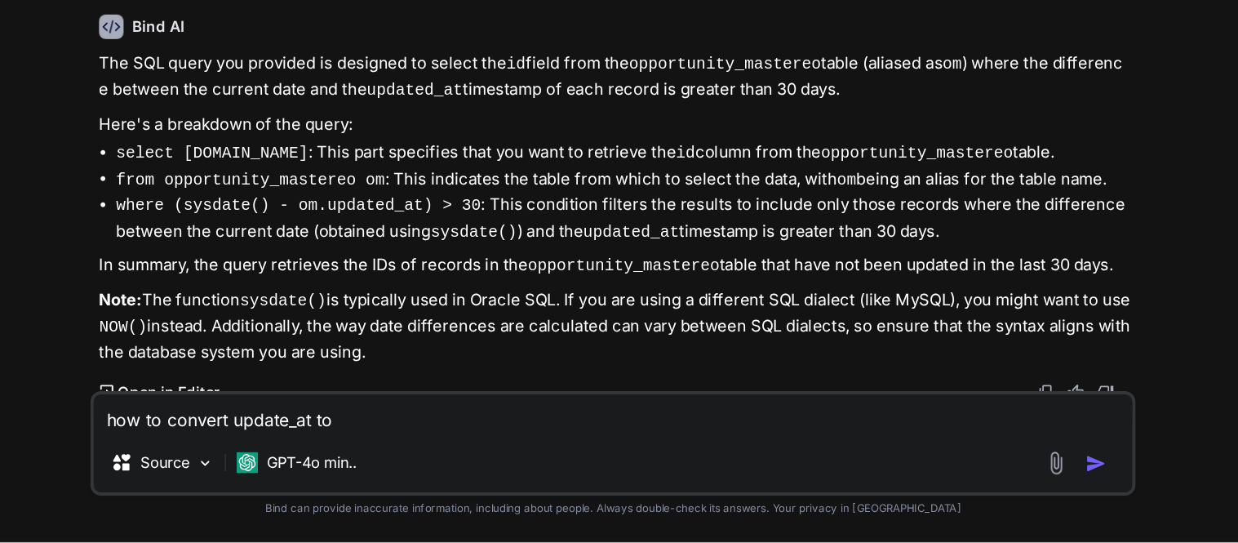
type textarea "x"
type textarea "how to convert update_at to da"
type textarea "x"
type textarea "how to convert update_at to dat"
type textarea "x"
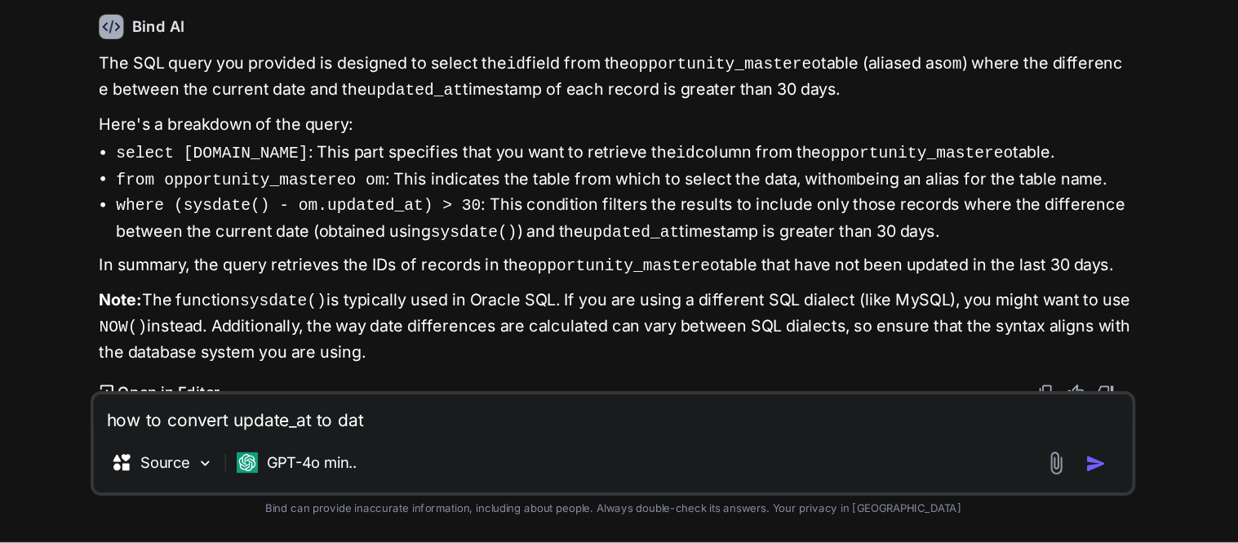
type textarea "how to convert update_at to date"
type textarea "x"
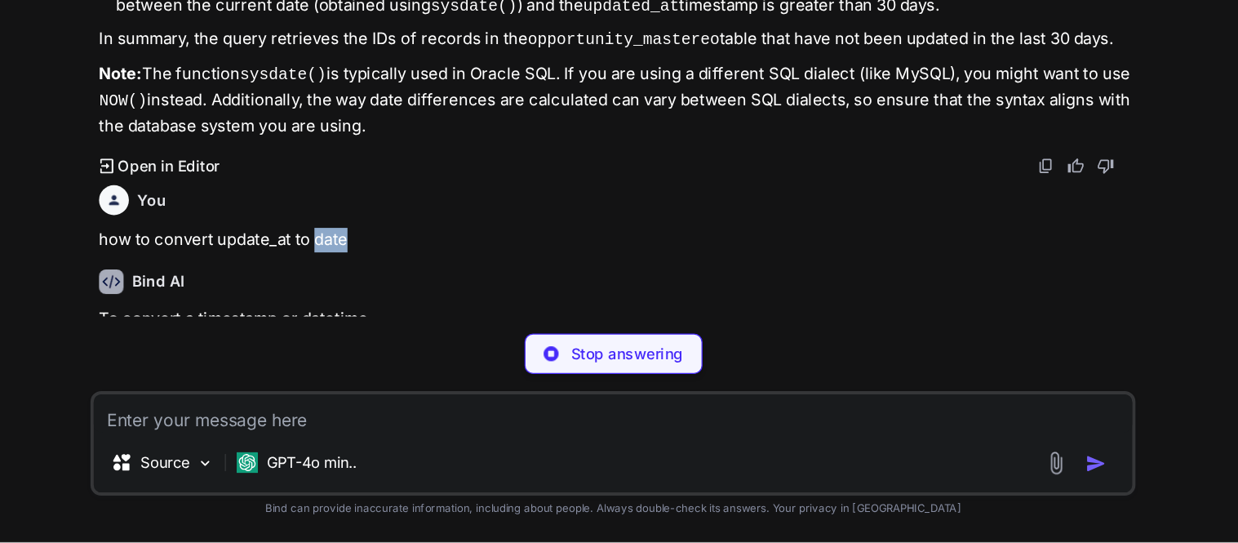
drag, startPoint x: 421, startPoint y: 303, endPoint x: 449, endPoint y: 299, distance: 27.9
click at [449, 302] on p "how to convert update_at to date" at bounding box center [651, 311] width 790 height 19
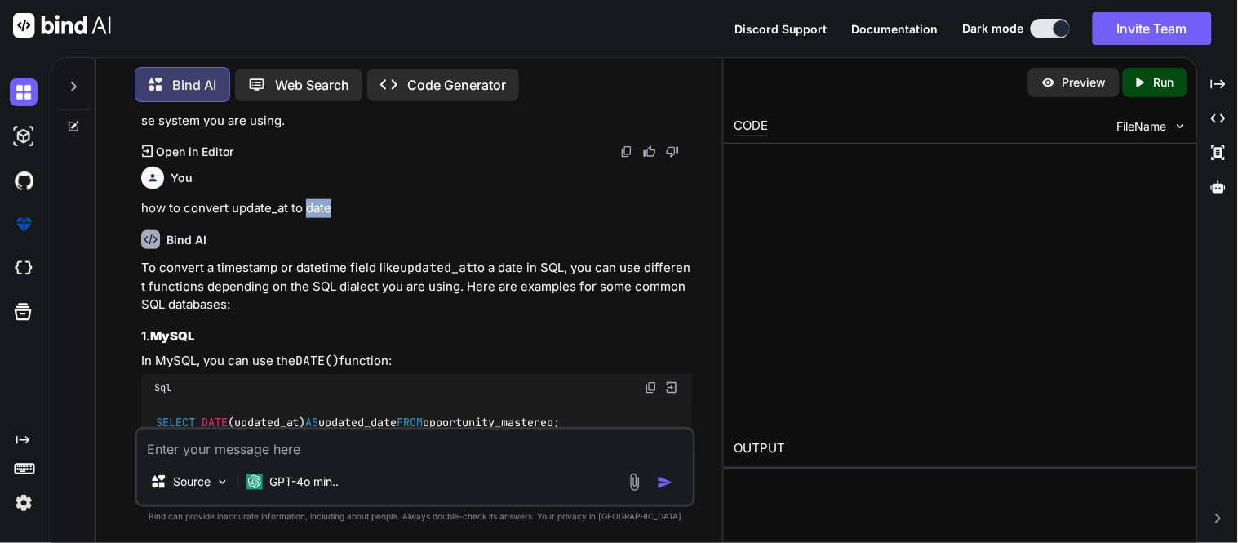
scroll to position [566, 0]
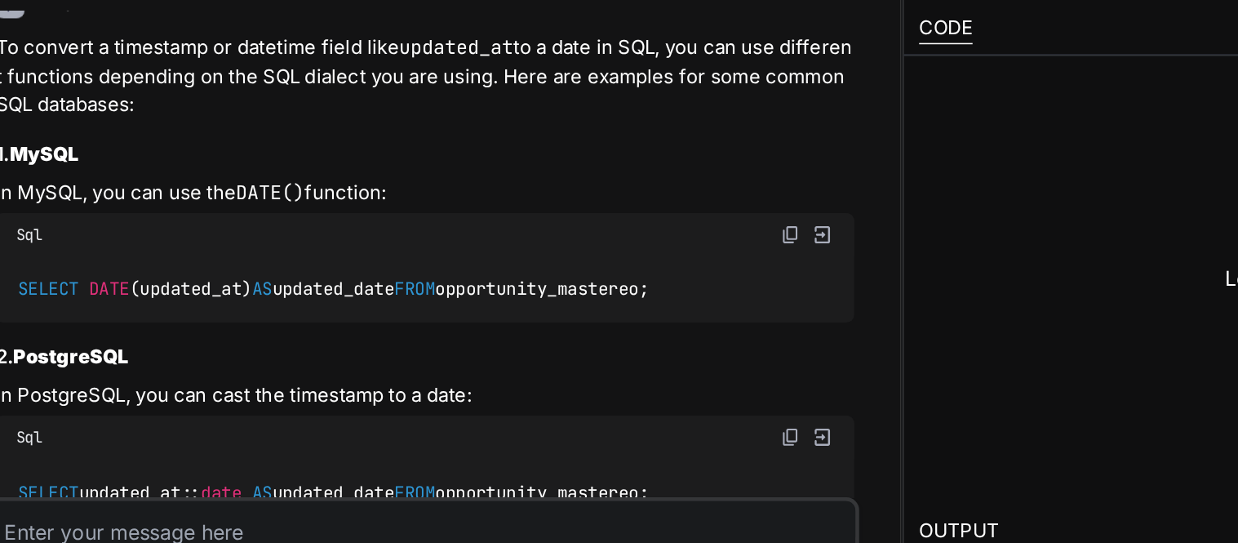
type textarea "x"
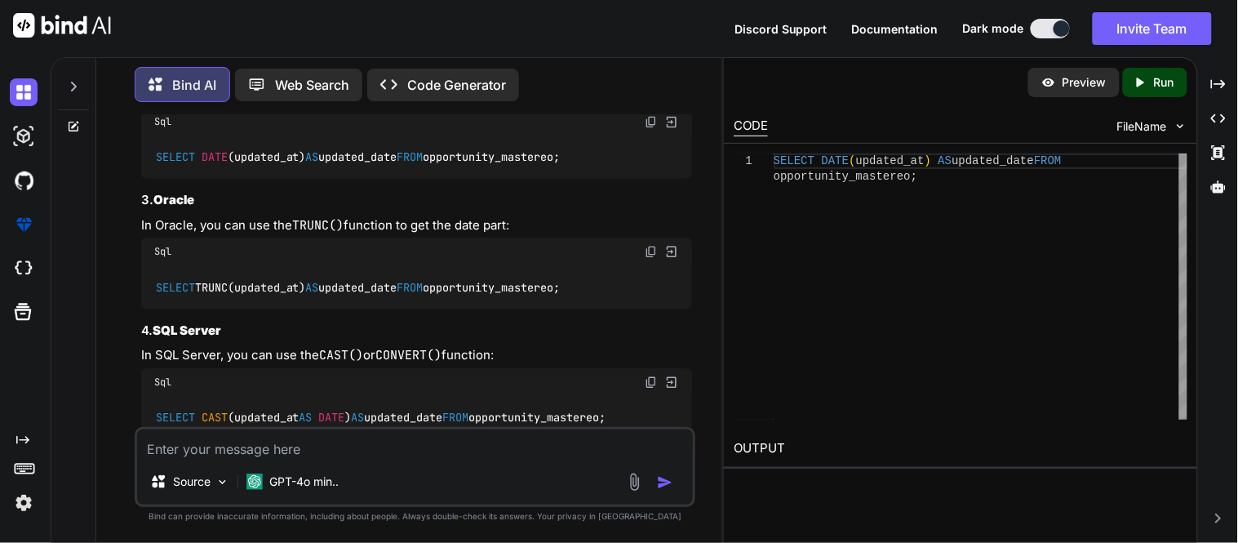
scroll to position [986, 0]
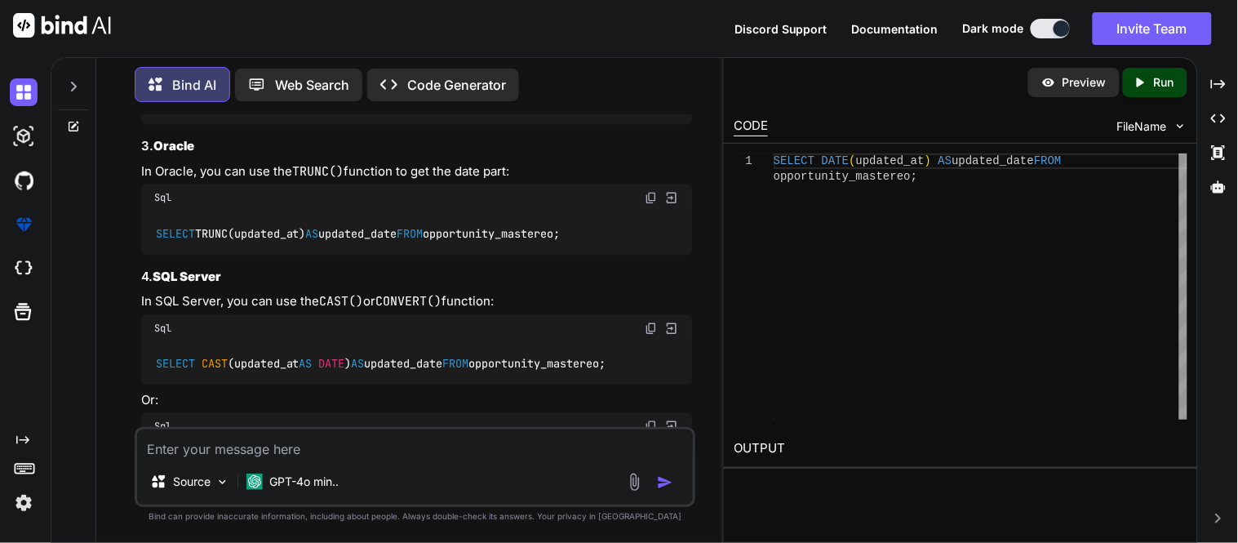
click at [269, 458] on textarea at bounding box center [415, 443] width 556 height 29
type textarea "i"
type textarea "x"
type textarea "in"
type textarea "x"
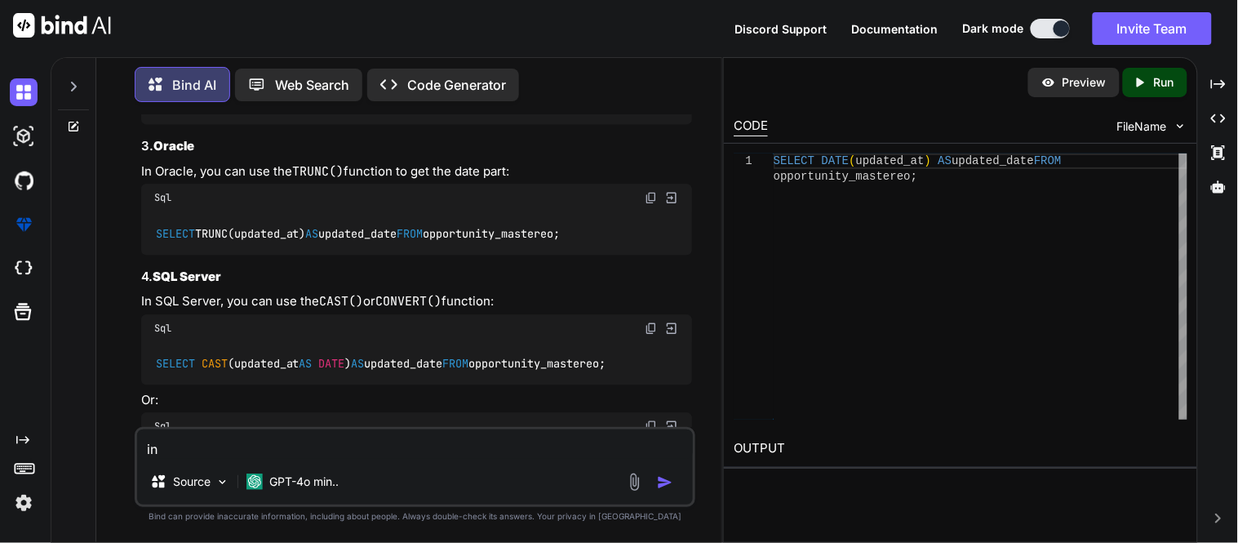
type textarea "in"
type textarea "x"
type textarea "in m"
type textarea "x"
type textarea "in ma"
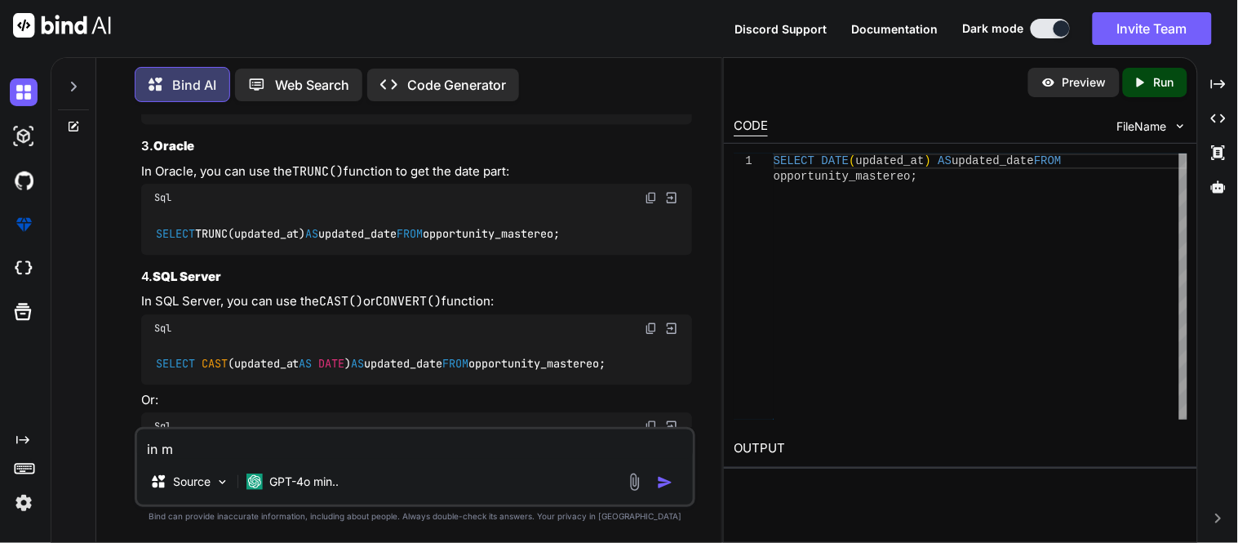
type textarea "x"
type textarea "in mar"
type textarea "x"
type textarea "in mari"
type textarea "x"
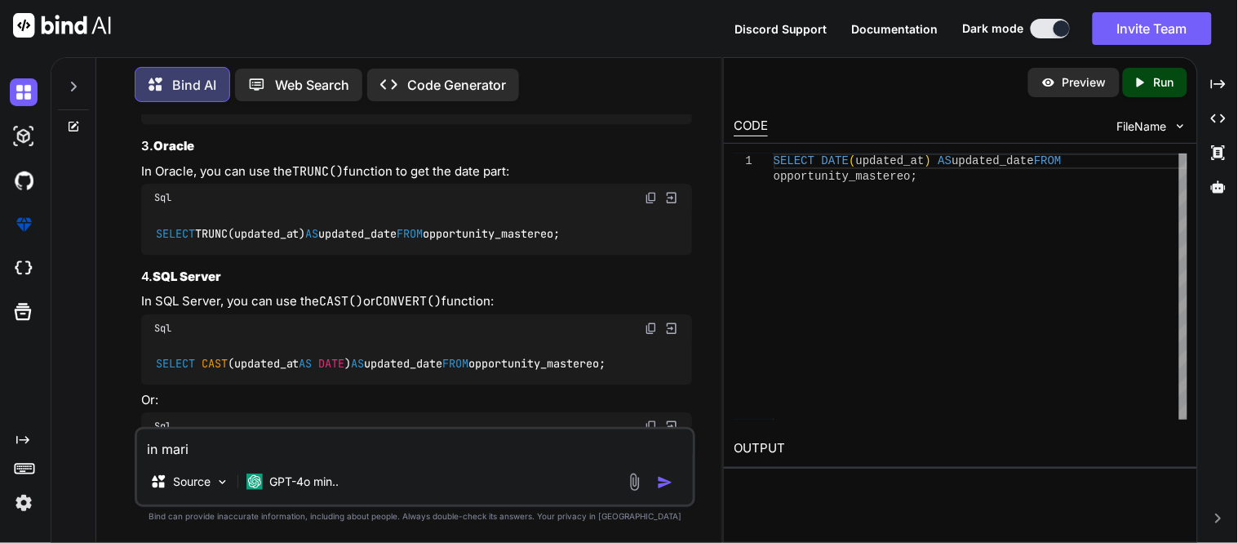
type textarea "in maria"
type textarea "x"
type textarea "in mariad"
type textarea "x"
type textarea "in mariadb"
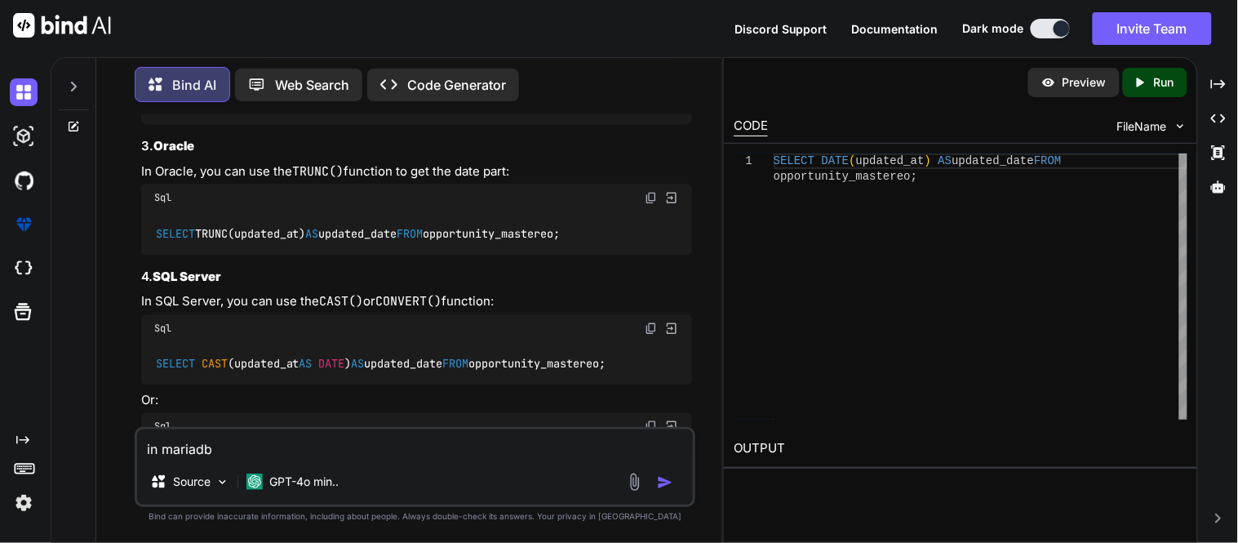
type textarea "x"
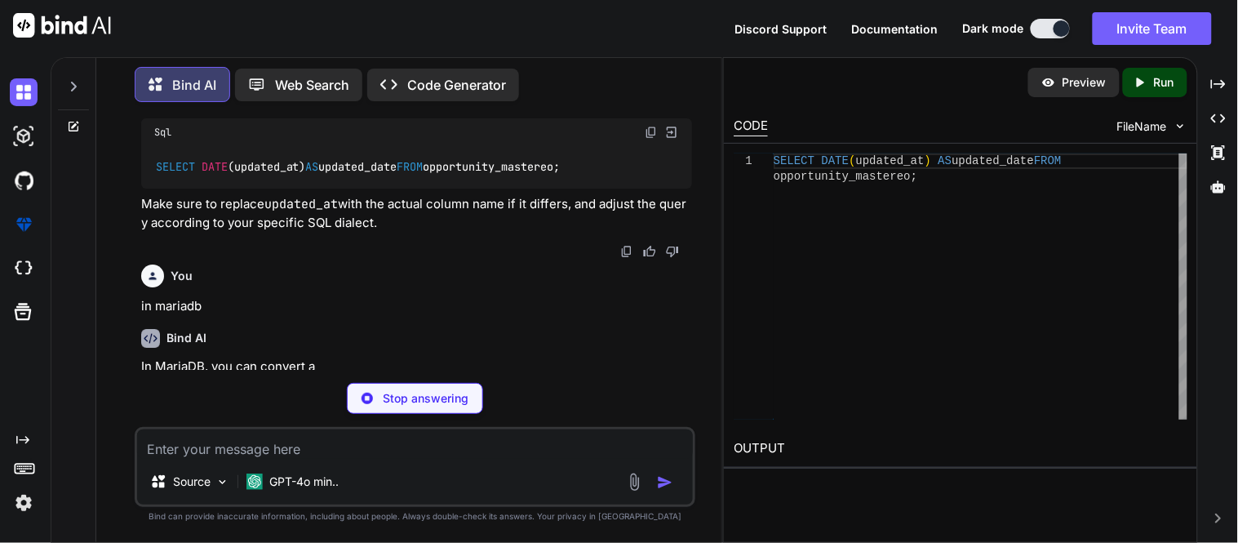
scroll to position [1410, 0]
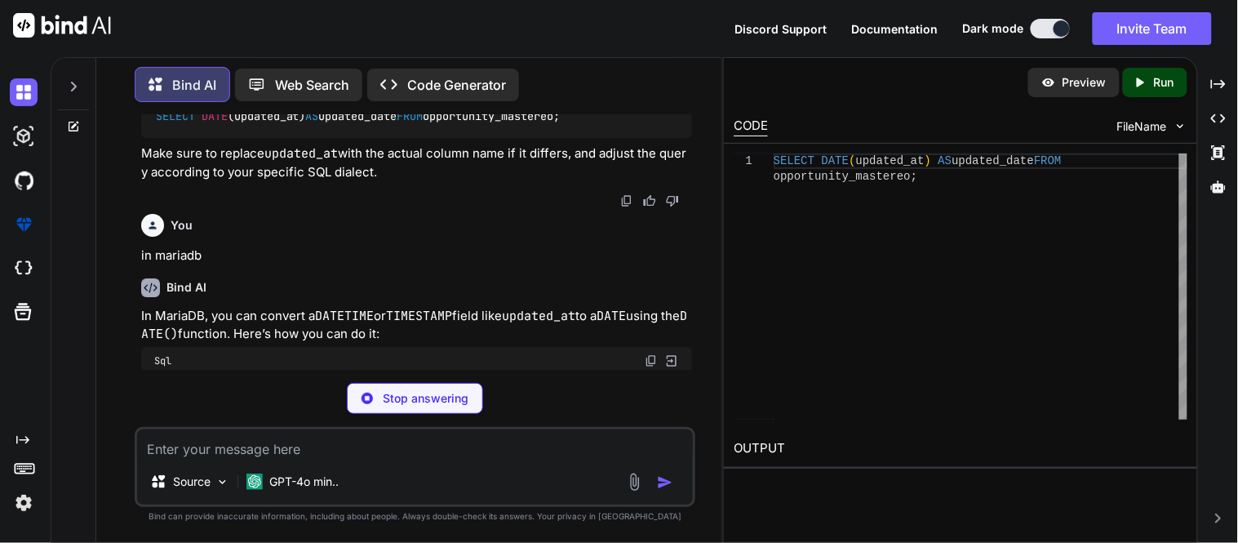
type textarea "x"
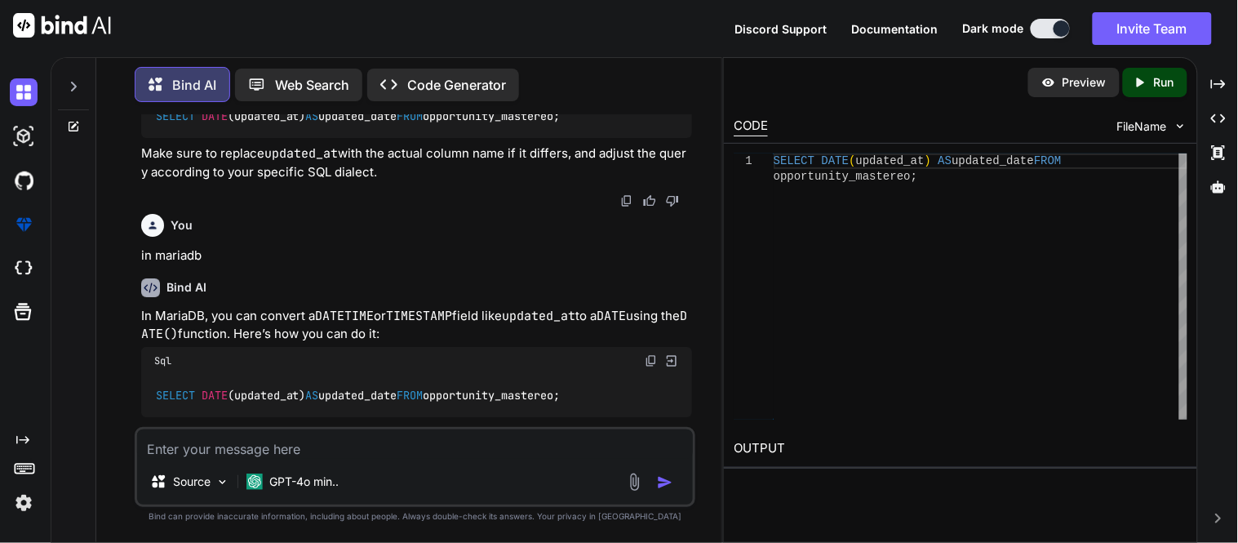
scroll to position [1560, 0]
